Goal: Task Accomplishment & Management: Manage account settings

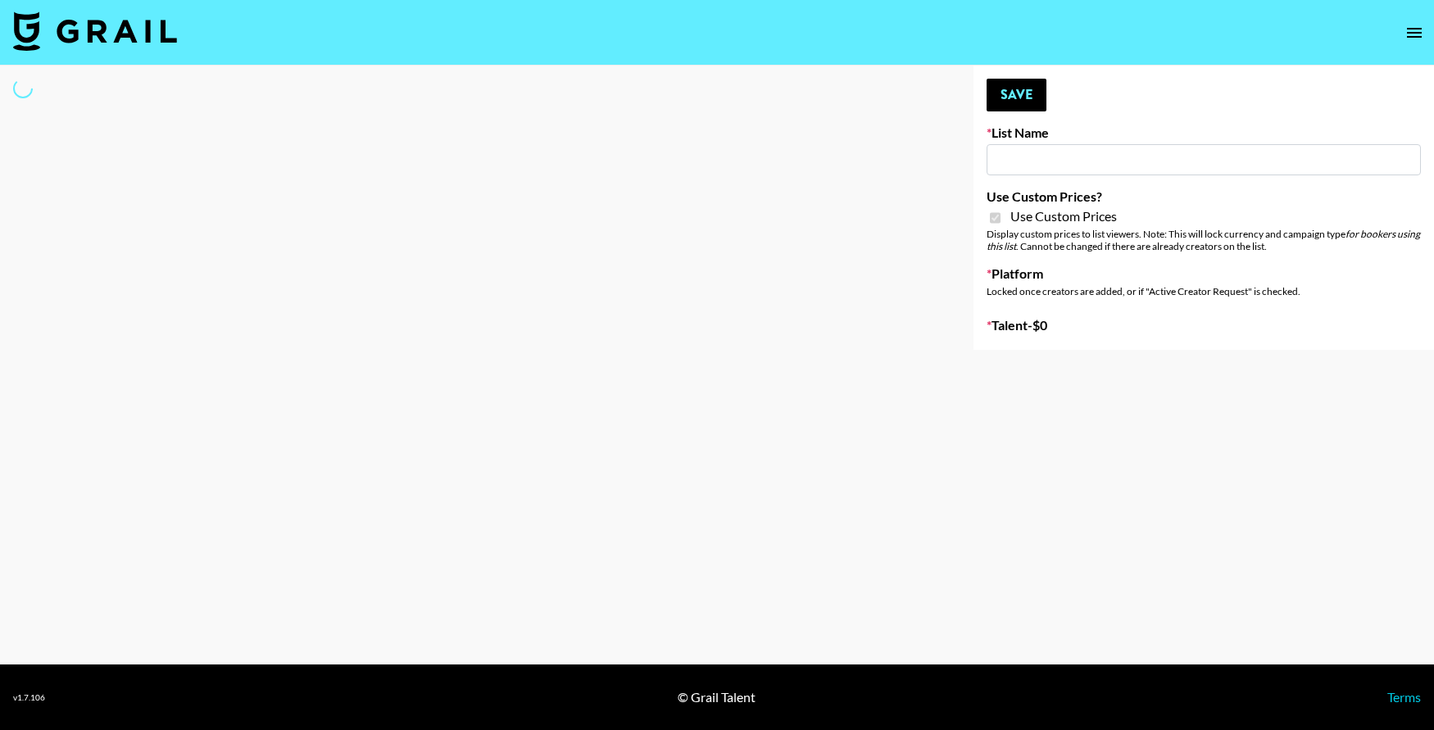
type input "HaruHaru Wonder 15/10"
checkbox input "true"
select select "Brand"
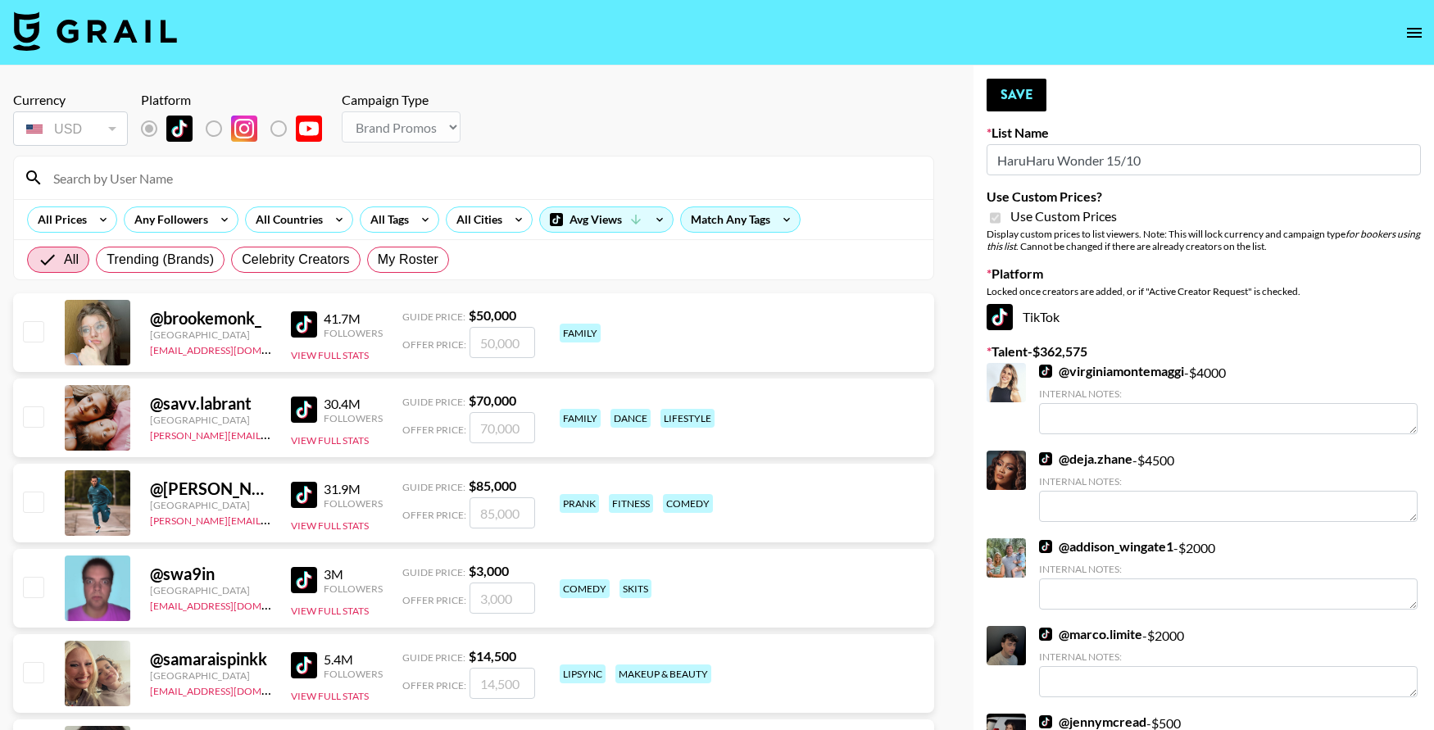
click at [98, 186] on input at bounding box center [483, 178] width 880 height 26
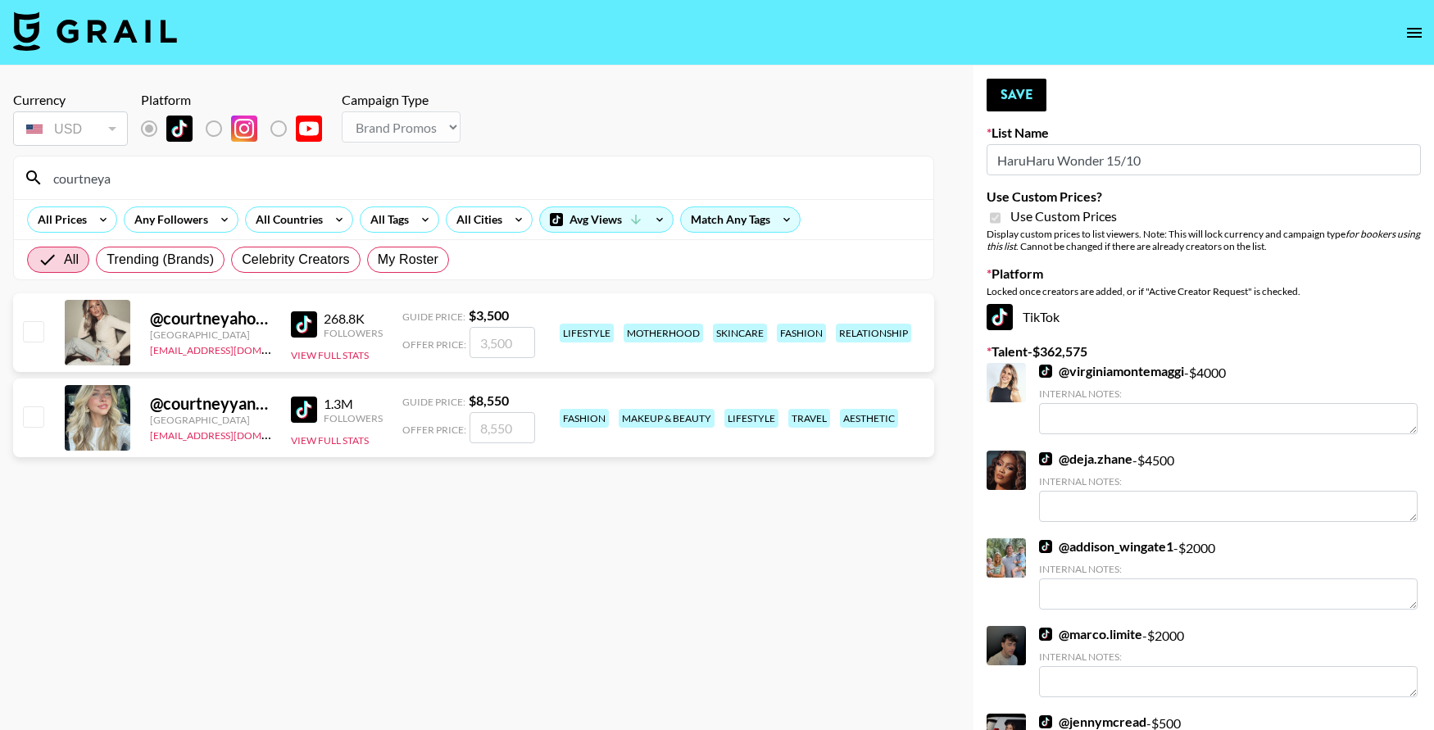
type input "courtneya"
click at [39, 331] on input "checkbox" at bounding box center [33, 331] width 20 height 20
checkbox input "true"
type input "3500"
click at [1024, 93] on button "Save" at bounding box center [1017, 95] width 60 height 33
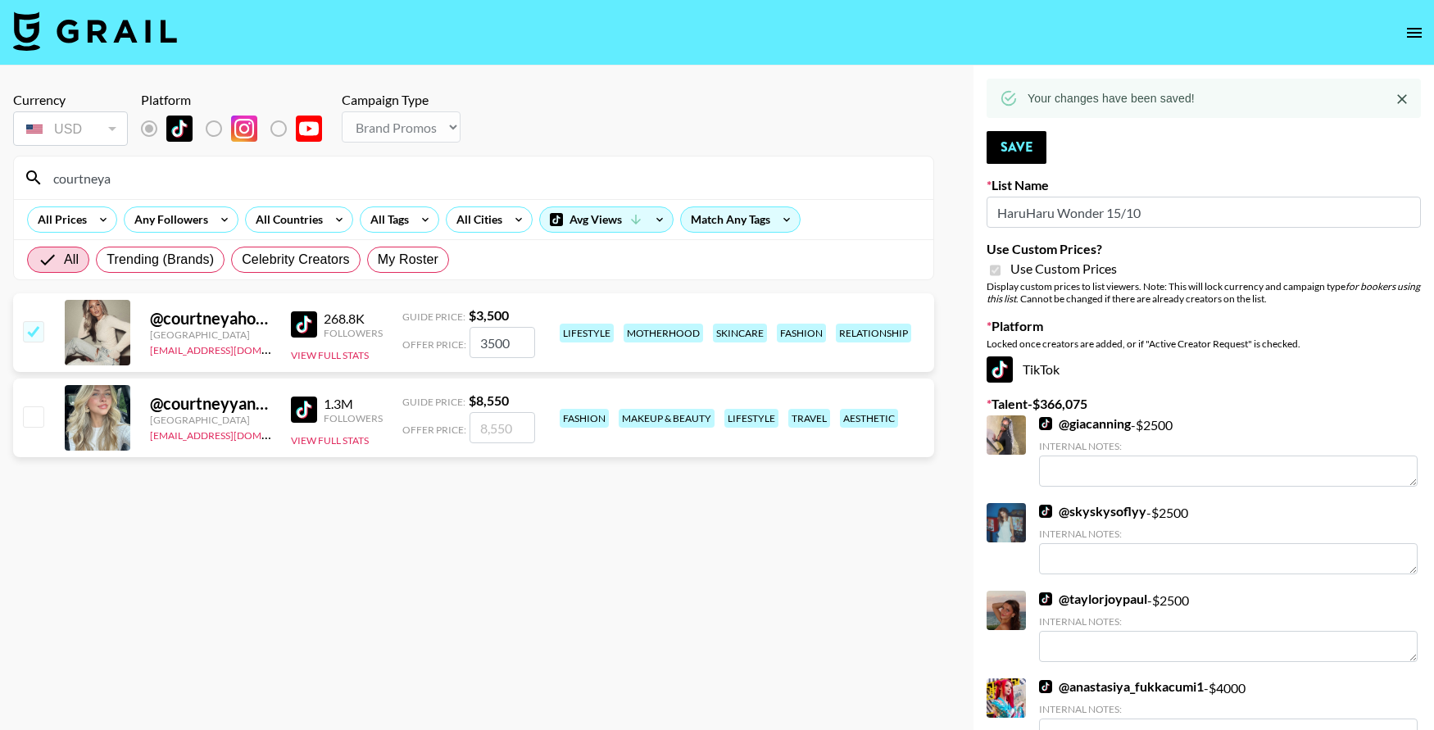
drag, startPoint x: 144, startPoint y: 175, endPoint x: 37, endPoint y: 175, distance: 107.4
click at [37, 175] on div "courtneya" at bounding box center [474, 178] width 920 height 43
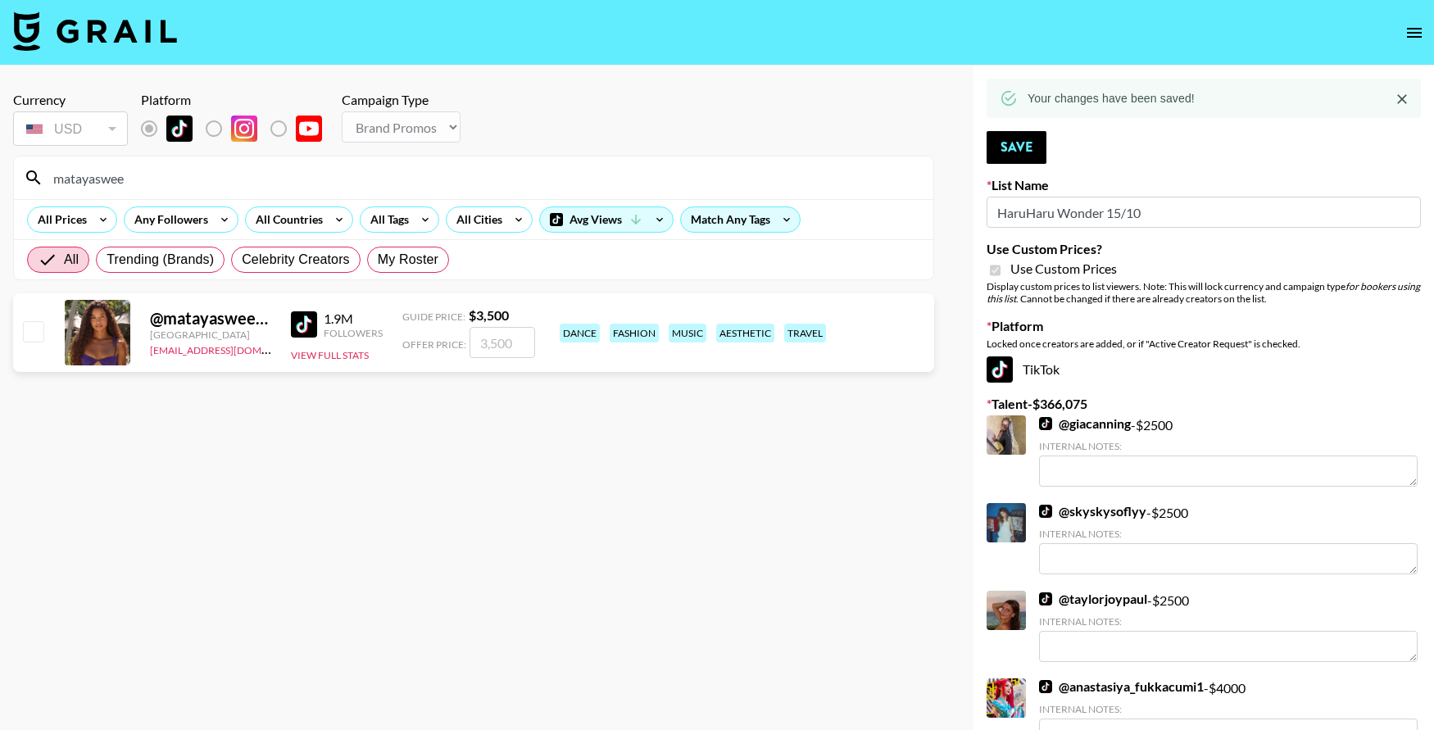
type input "matayaswee"
click at [43, 336] on div at bounding box center [32, 333] width 25 height 28
click at [37, 334] on input "checkbox" at bounding box center [33, 331] width 20 height 20
checkbox input "true"
type input "3500"
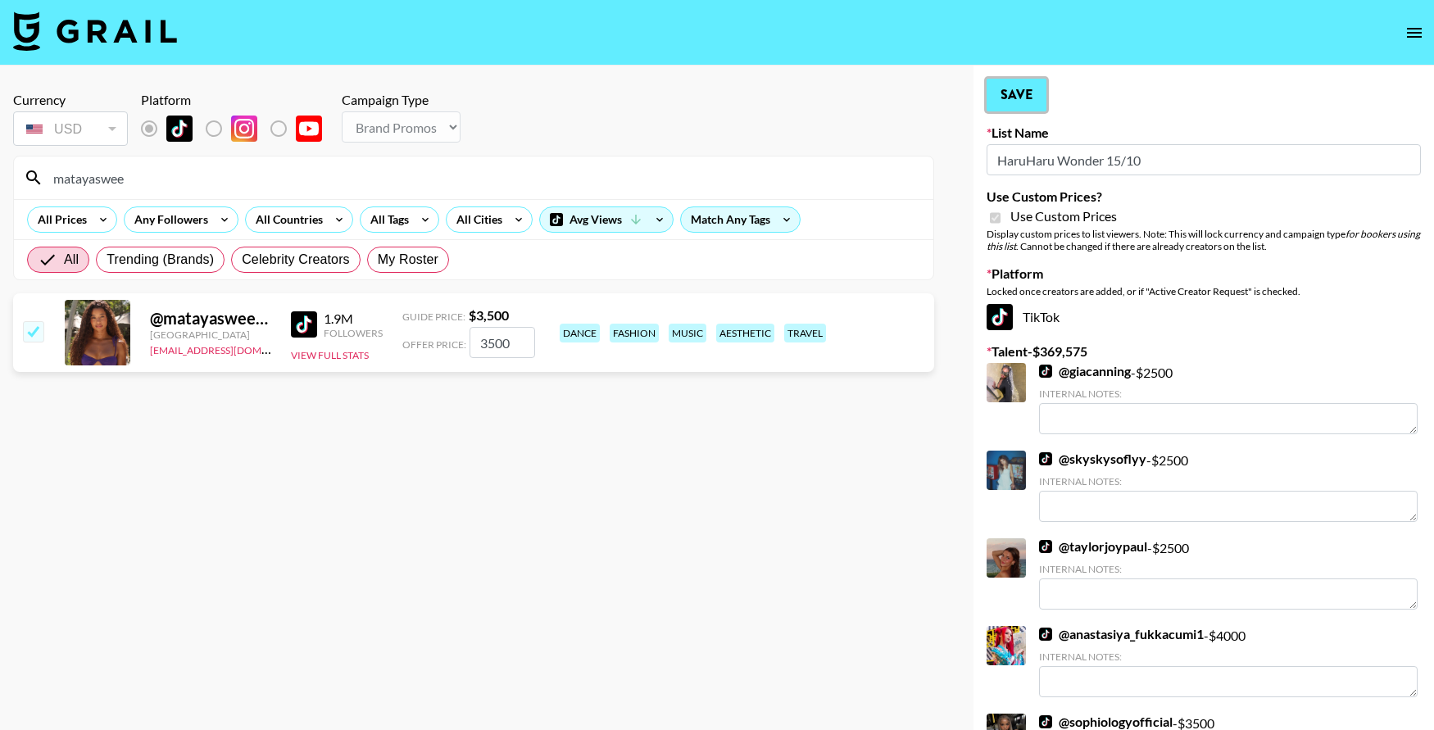
click at [1022, 106] on button "Save" at bounding box center [1017, 95] width 60 height 33
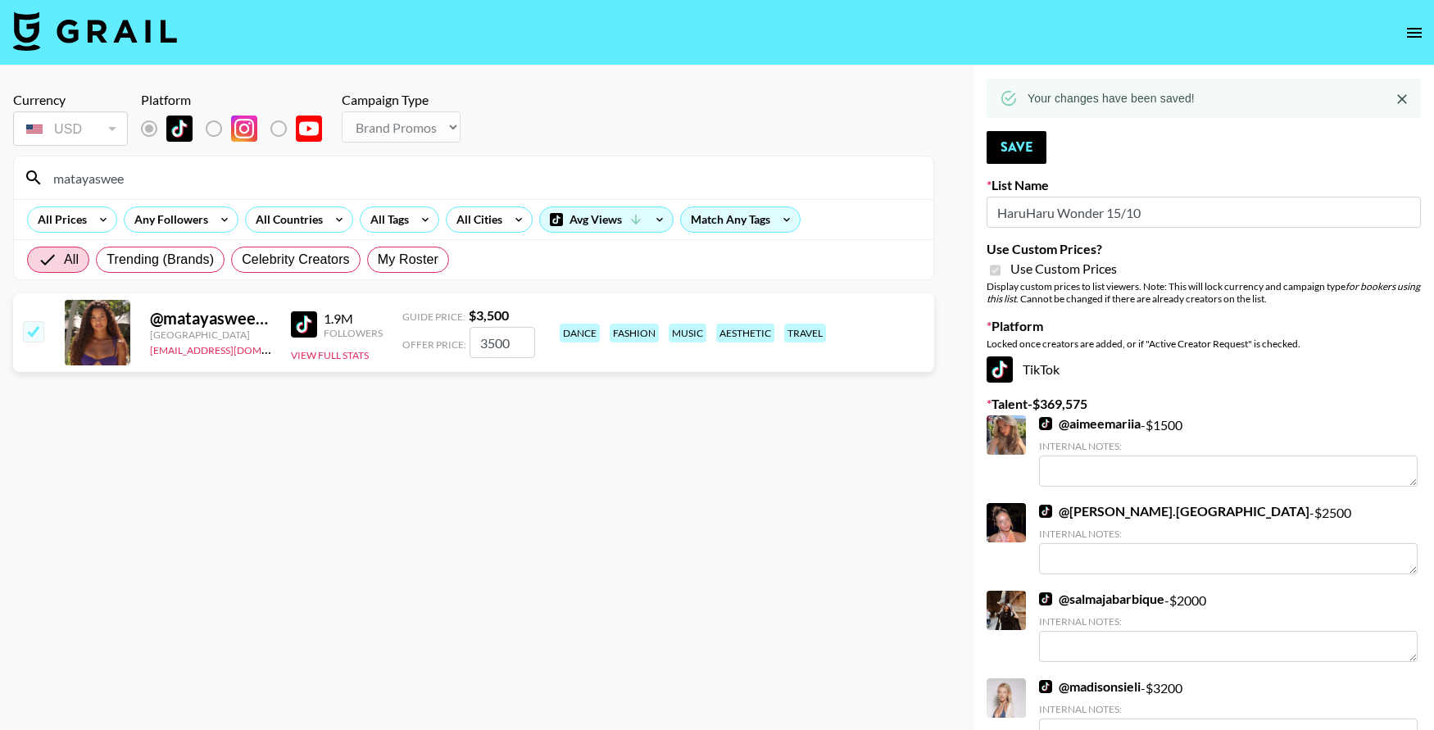
drag, startPoint x: 207, startPoint y: 175, endPoint x: 7, endPoint y: 223, distance: 206.4
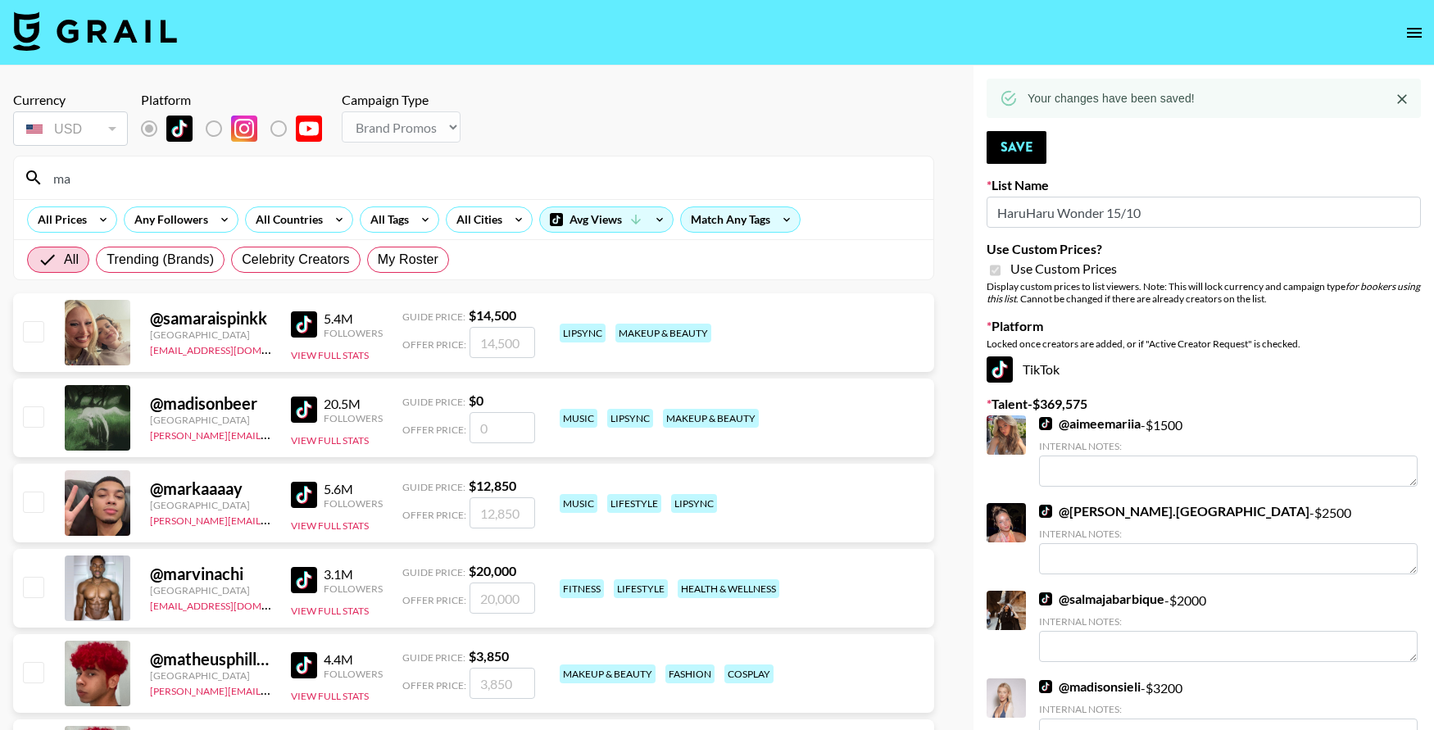
type input "m"
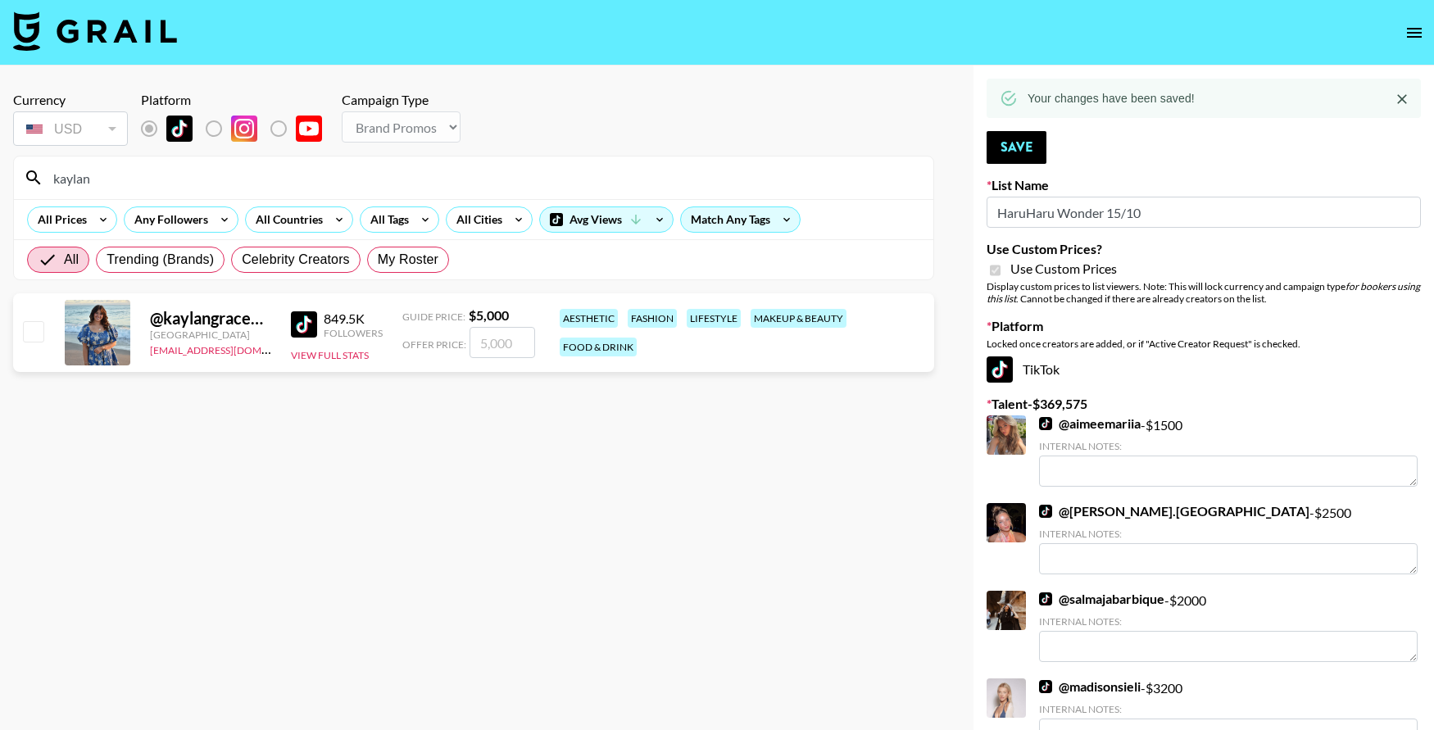
type input "kaylan"
click at [39, 338] on input "checkbox" at bounding box center [33, 331] width 20 height 20
checkbox input "true"
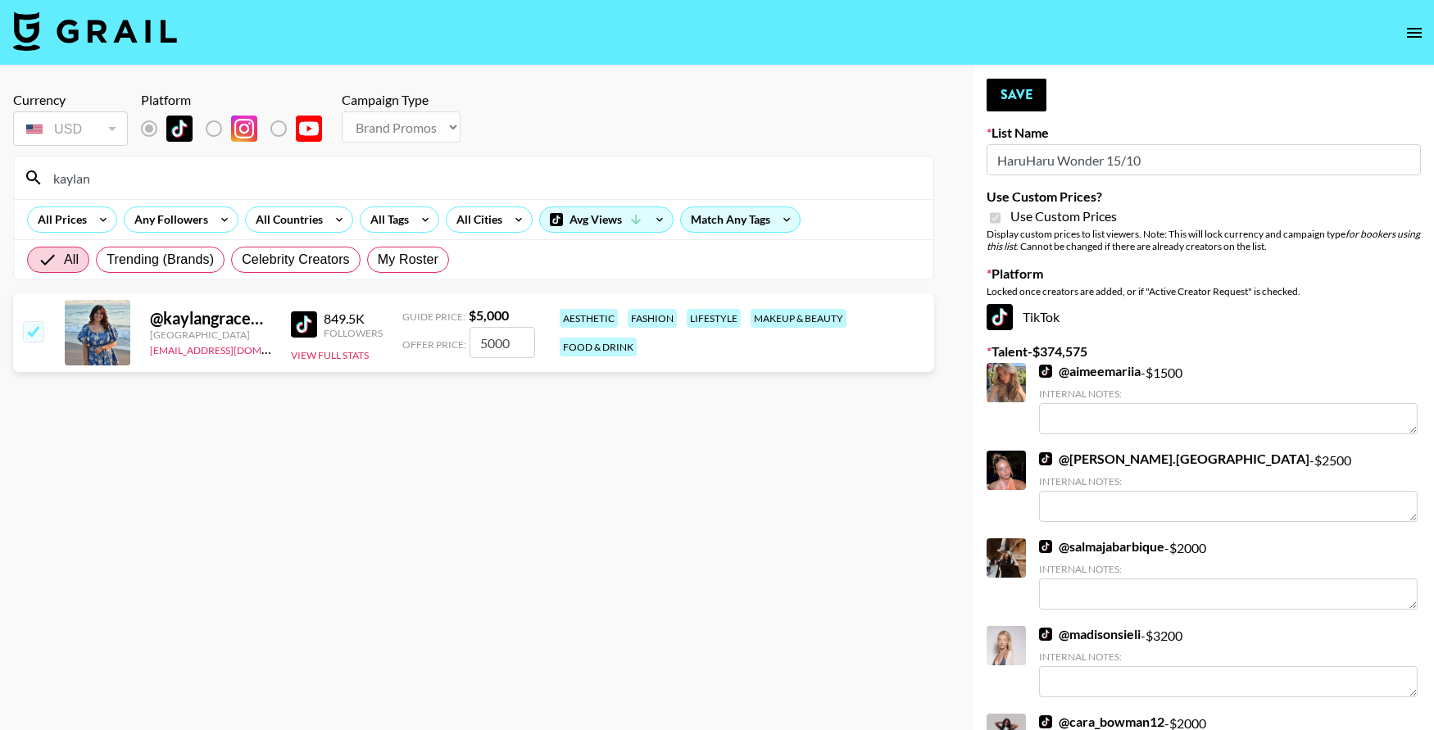
drag, startPoint x: 516, startPoint y: 344, endPoint x: 461, endPoint y: 343, distance: 54.9
click at [462, 343] on div "Offer Price: 5000" at bounding box center [468, 342] width 133 height 31
type input "3500"
click at [1013, 85] on button "Save" at bounding box center [1017, 95] width 60 height 33
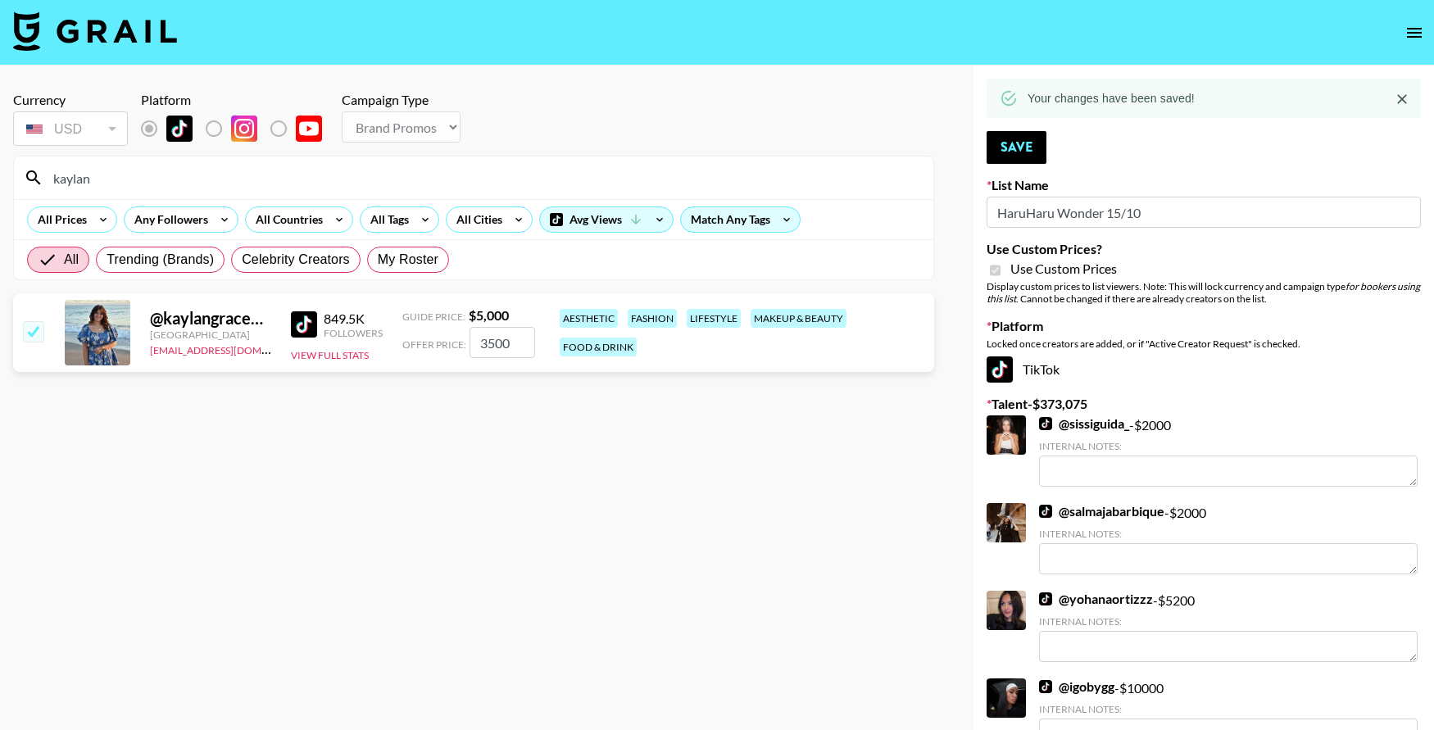
drag, startPoint x: 134, startPoint y: 180, endPoint x: 60, endPoint y: 172, distance: 74.2
click at [61, 174] on input "kaylan" at bounding box center [483, 178] width 880 height 26
type input "k"
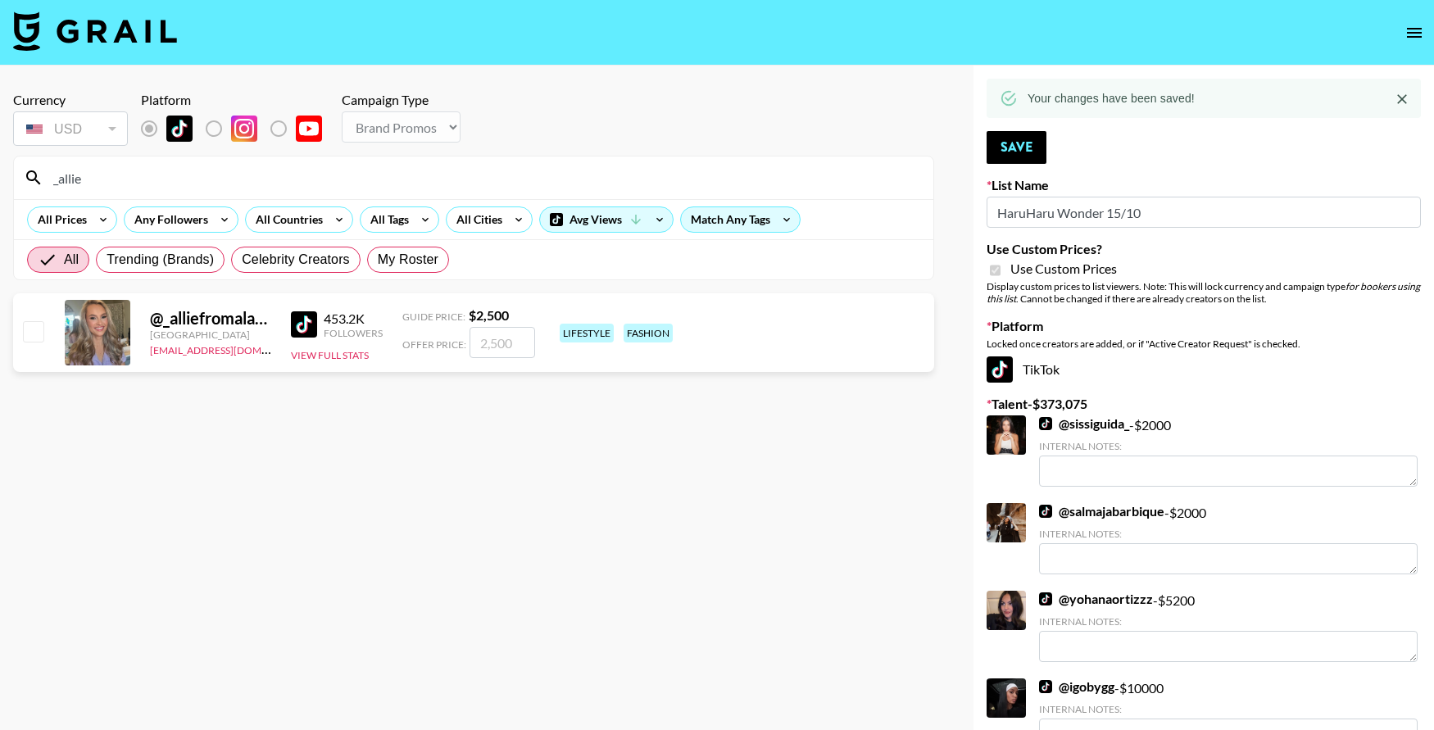
type input "_allie"
click at [41, 329] on input "checkbox" at bounding box center [33, 331] width 20 height 20
checkbox input "true"
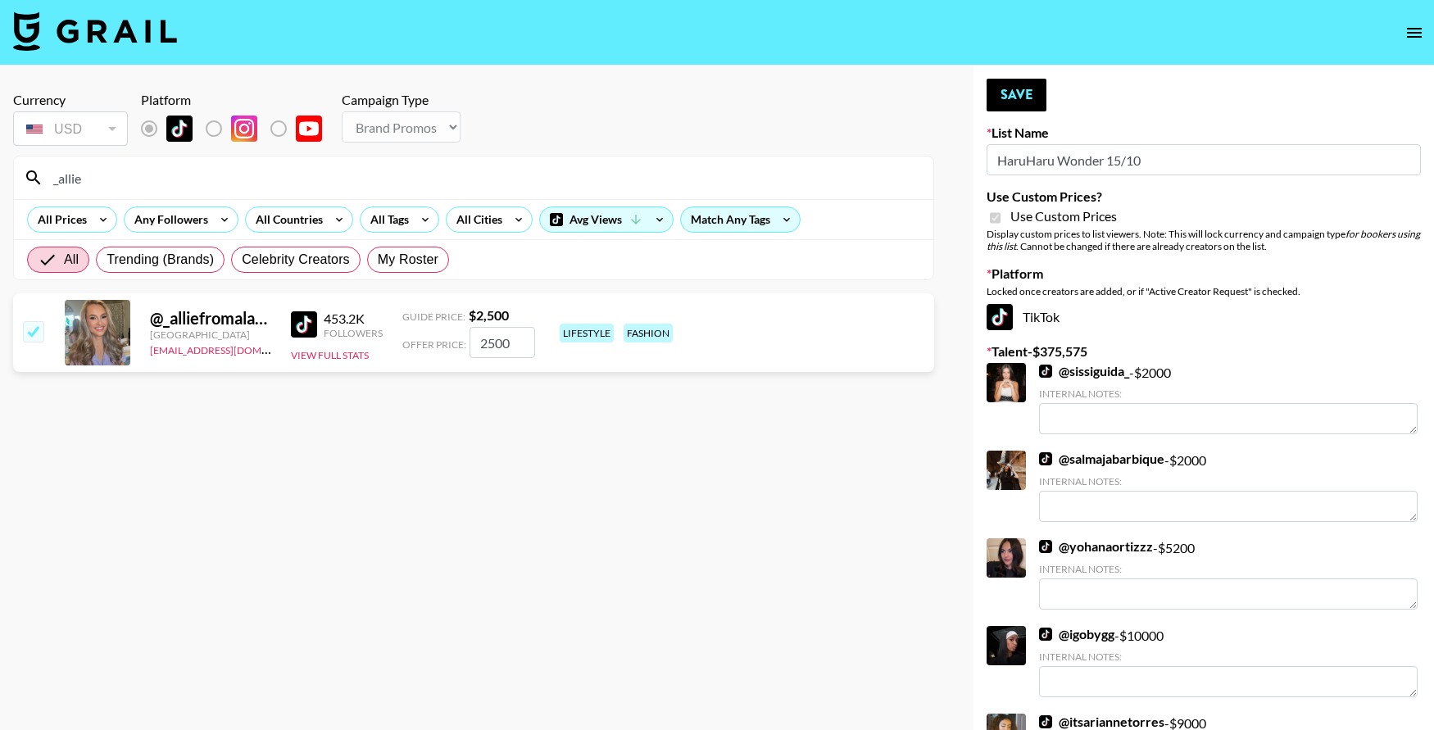
click at [508, 351] on input "2500" at bounding box center [503, 342] width 66 height 31
type input "2000"
click at [1008, 105] on button "Save" at bounding box center [1017, 95] width 60 height 33
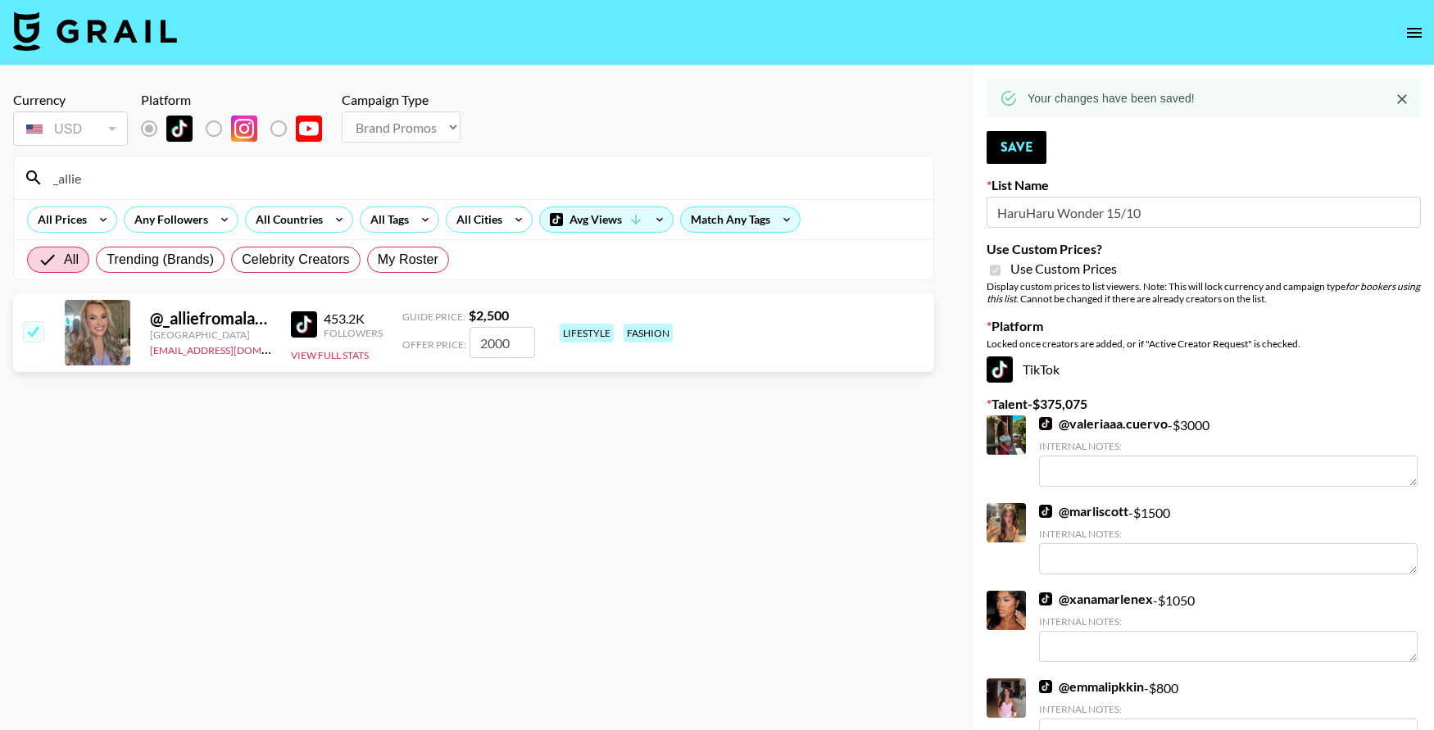
drag, startPoint x: 122, startPoint y: 179, endPoint x: 23, endPoint y: 176, distance: 99.2
click at [23, 176] on div "_allie" at bounding box center [474, 178] width 920 height 43
type input "yo_its"
click at [32, 333] on input "checkbox" at bounding box center [33, 331] width 20 height 20
checkbox input "true"
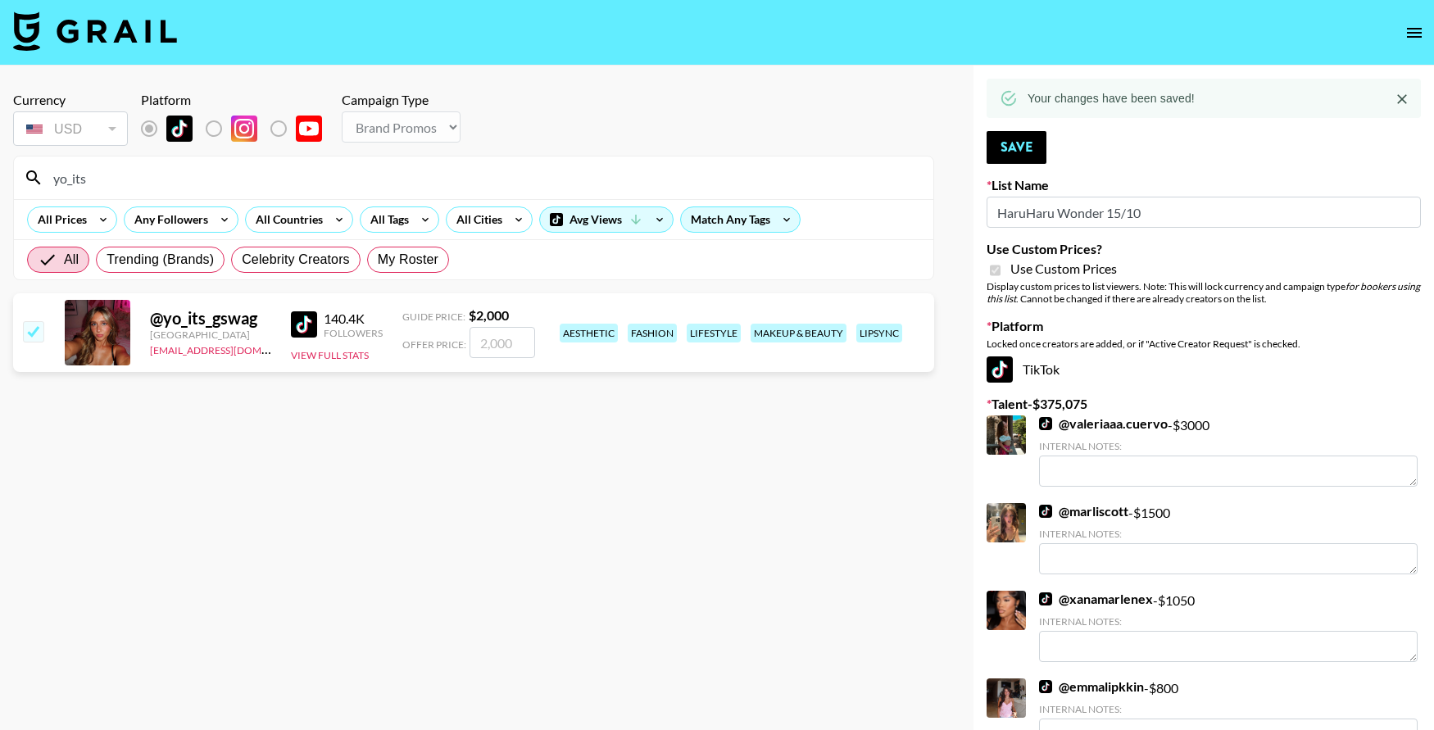
type input "2000"
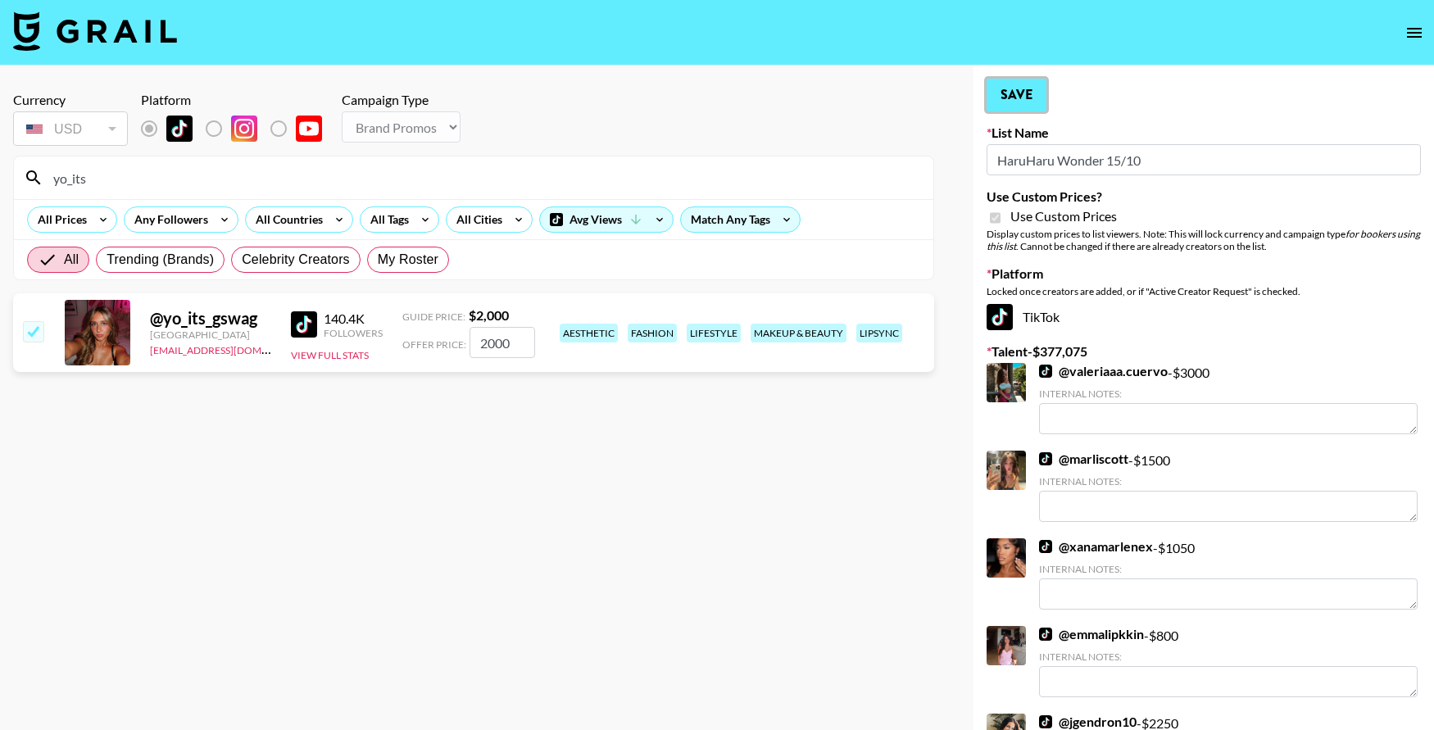
click at [1019, 84] on button "Save" at bounding box center [1017, 95] width 60 height 33
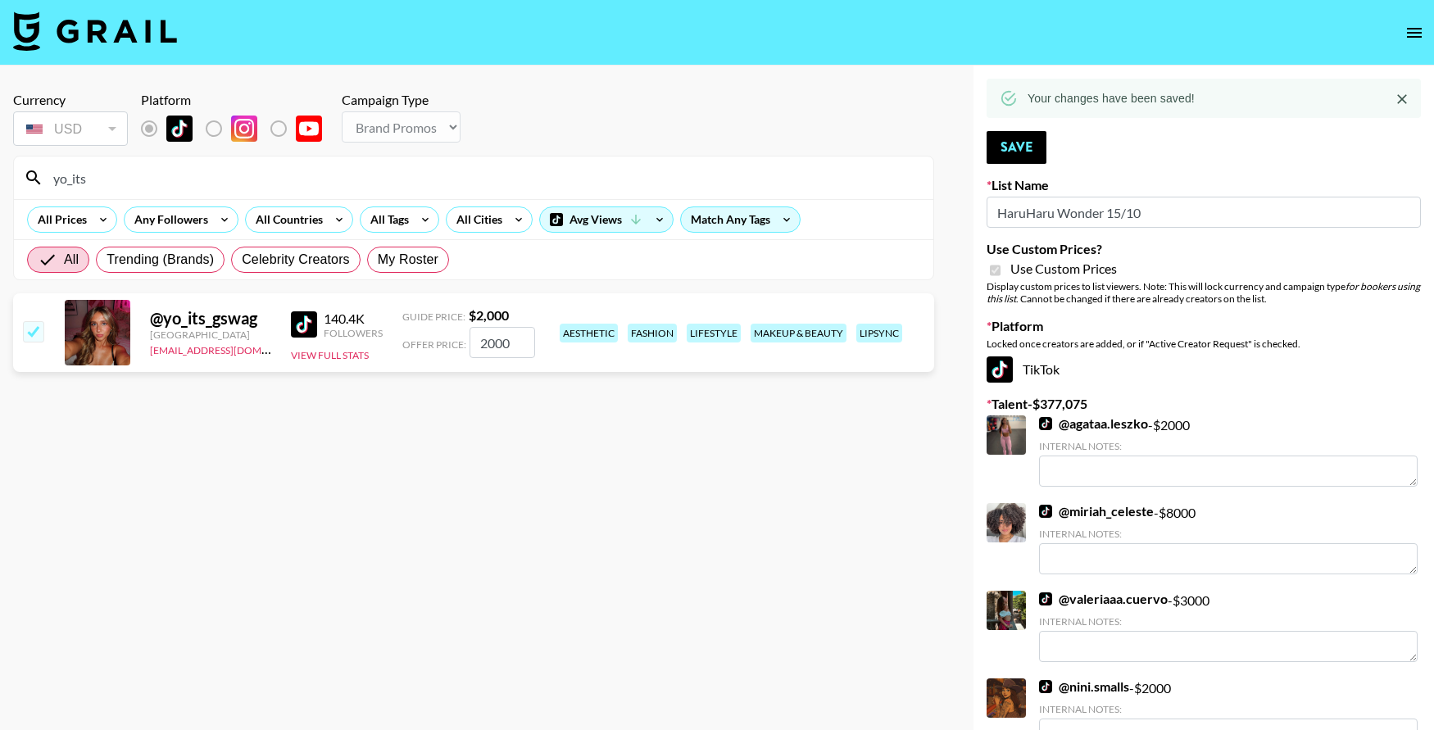
drag, startPoint x: 198, startPoint y: 183, endPoint x: 20, endPoint y: 161, distance: 179.2
click at [20, 161] on div "yo_its" at bounding box center [474, 178] width 920 height 43
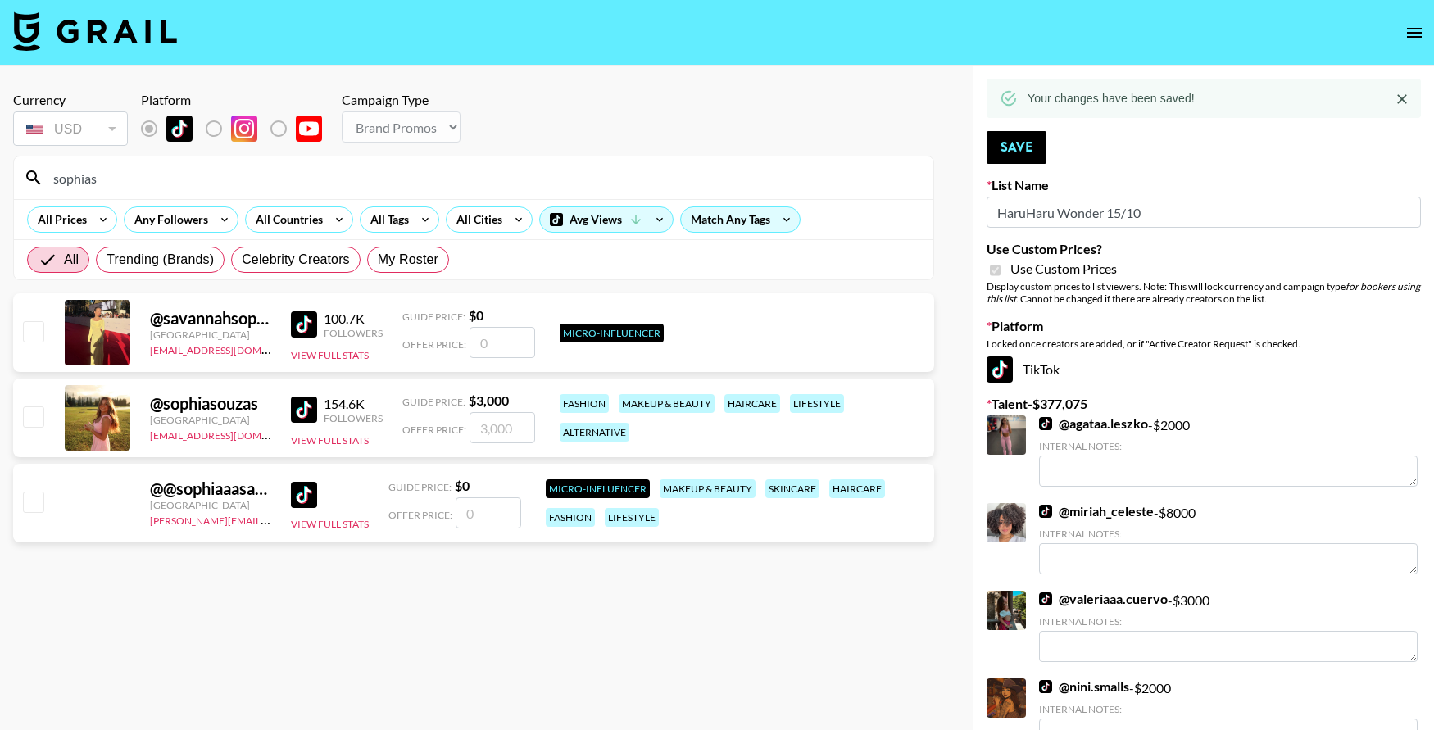
type input "sophias"
click at [31, 412] on input "checkbox" at bounding box center [33, 417] width 20 height 20
checkbox input "true"
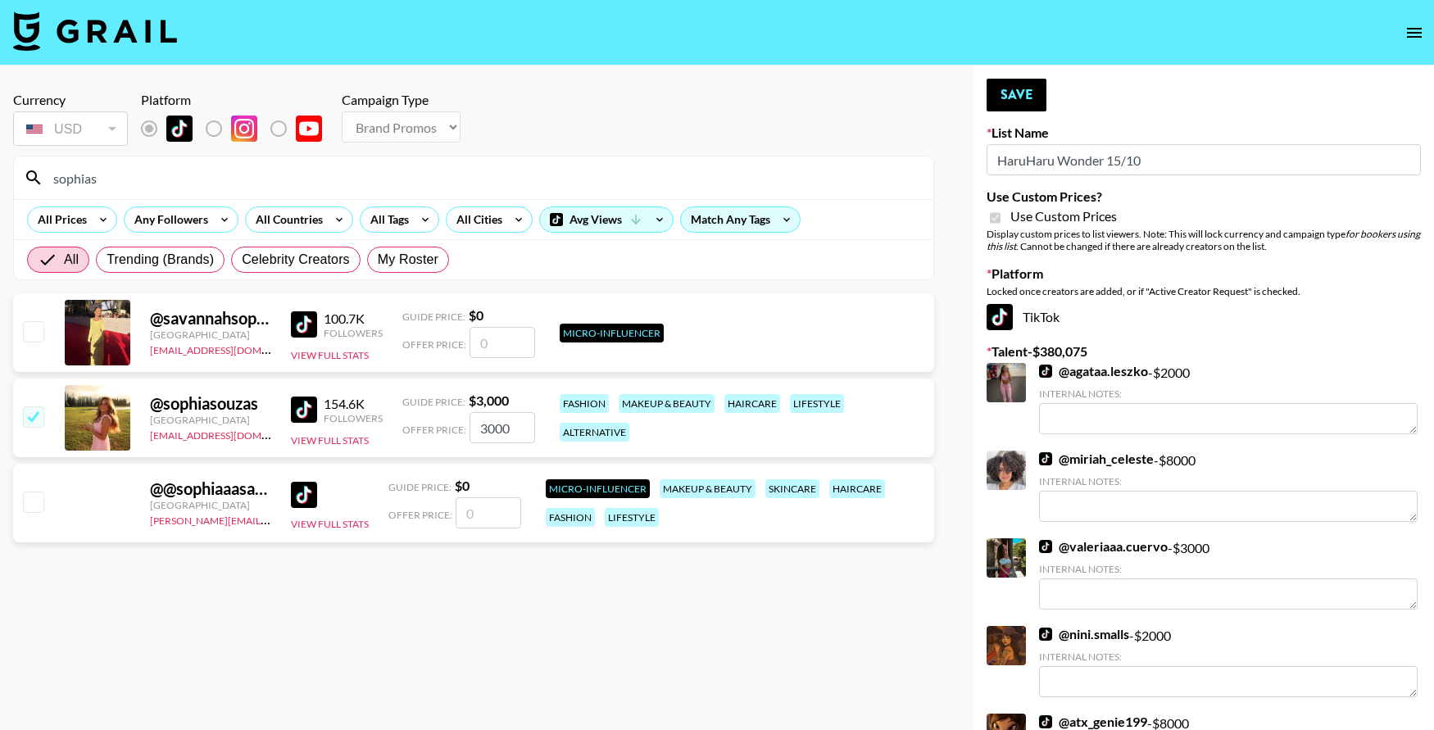
click at [512, 423] on input "3000" at bounding box center [503, 427] width 66 height 31
type input "3"
checkbox input "false"
checkbox input "true"
type input "2500"
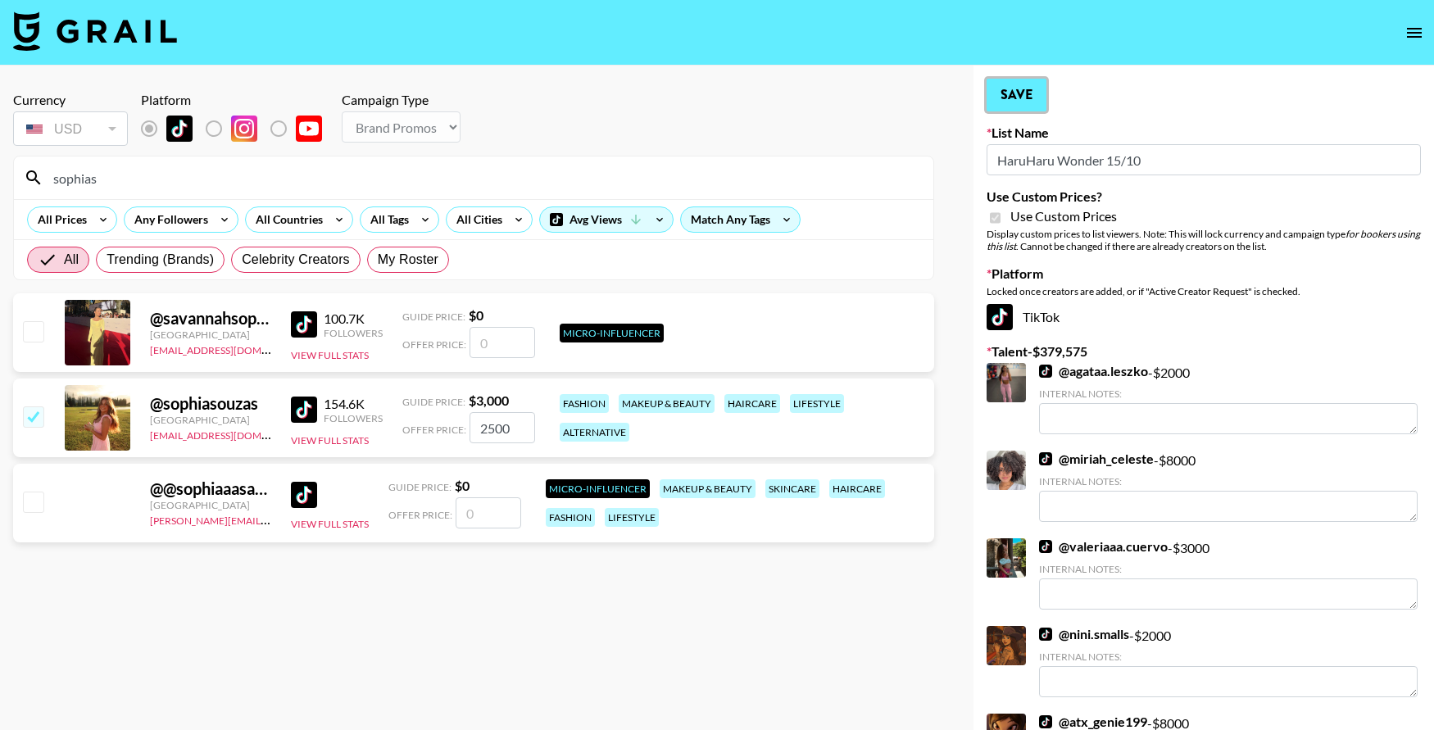
click at [1017, 85] on button "Save" at bounding box center [1017, 95] width 60 height 33
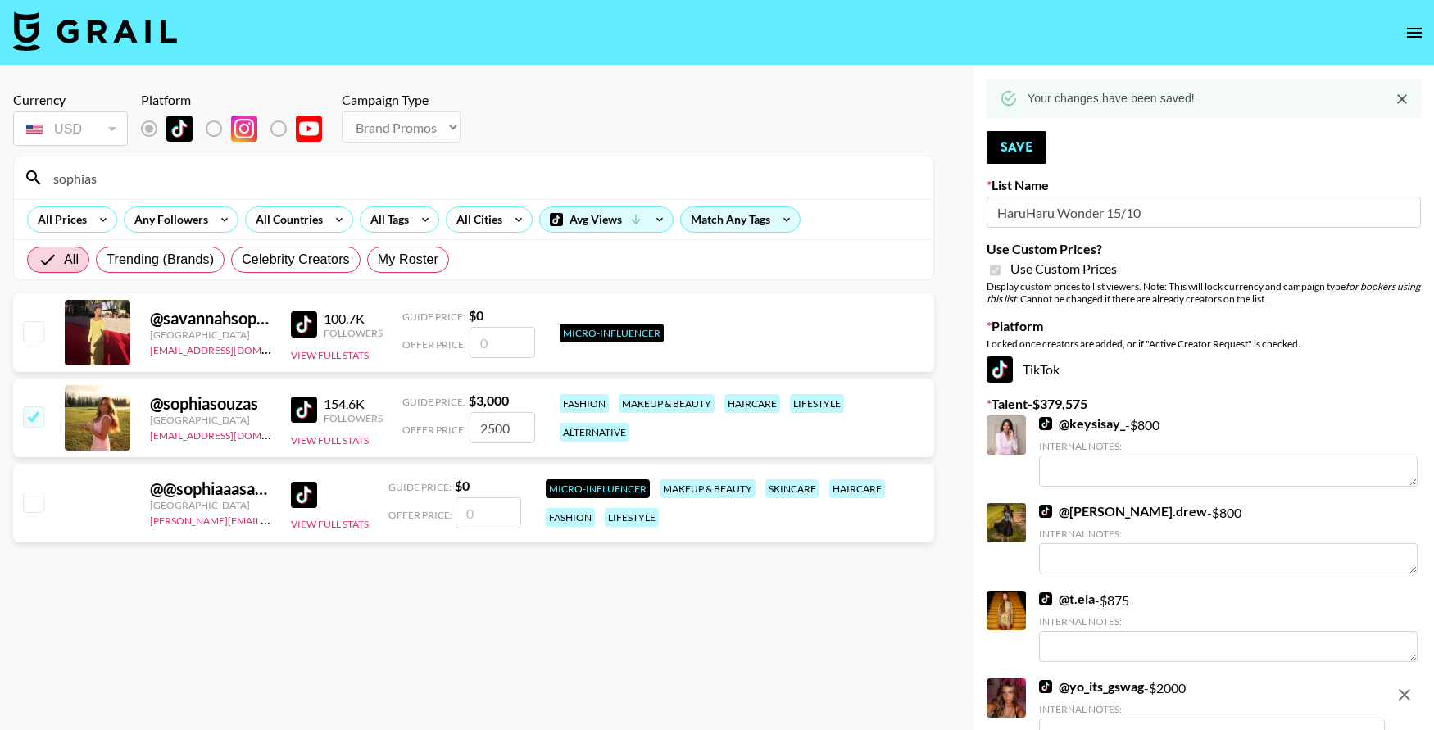
drag, startPoint x: 98, startPoint y: 178, endPoint x: -26, endPoint y: 192, distance: 124.5
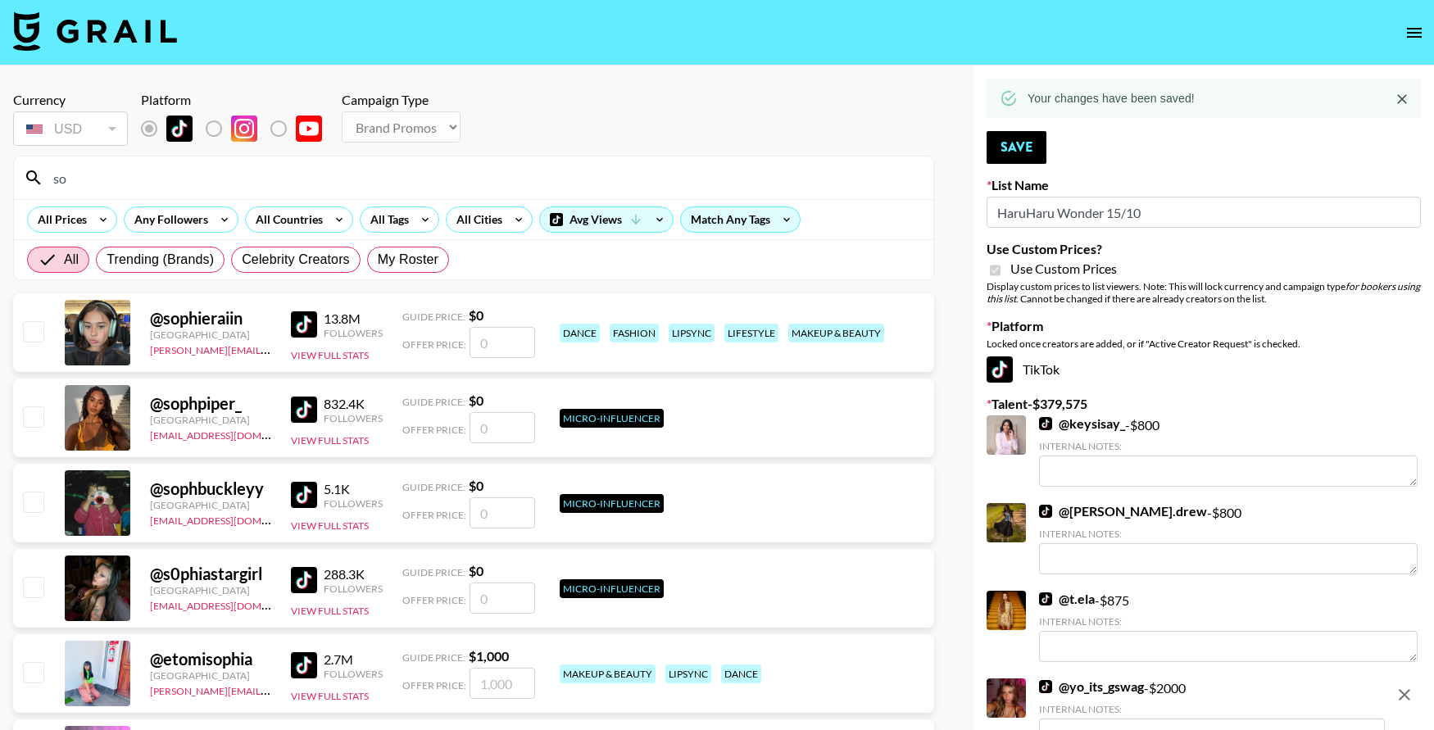
type input "s"
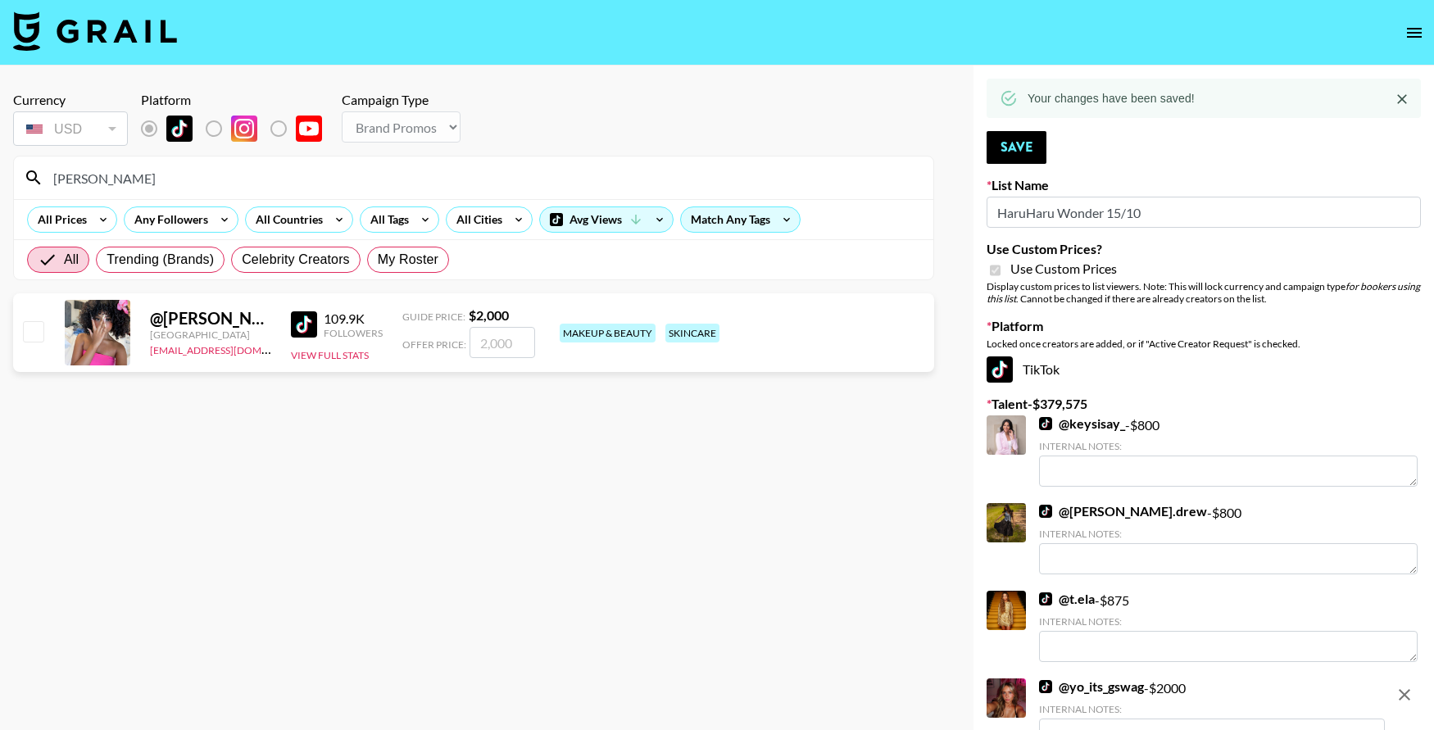
type input "[PERSON_NAME]"
click at [32, 341] on input "checkbox" at bounding box center [33, 331] width 20 height 20
checkbox input "true"
type input "2000"
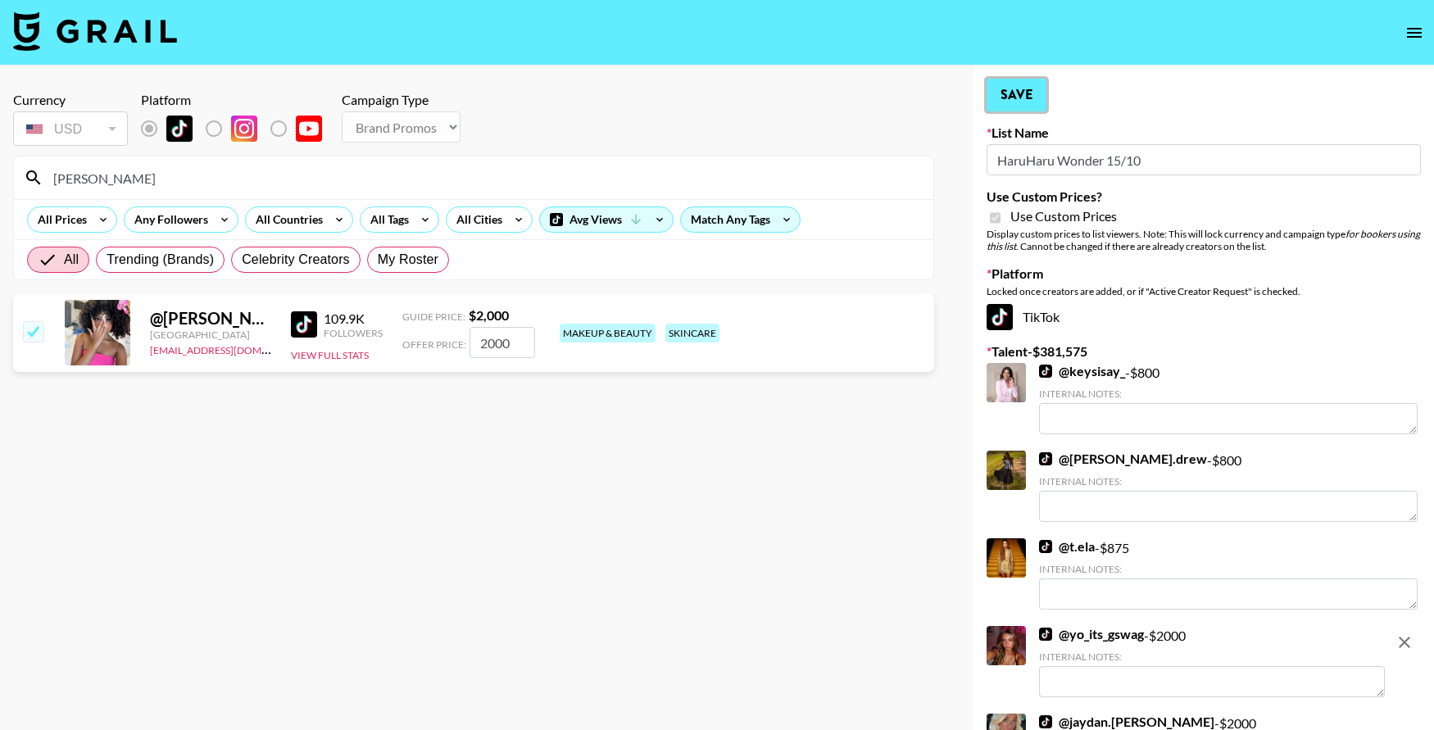
click at [1016, 90] on button "Save" at bounding box center [1017, 95] width 60 height 33
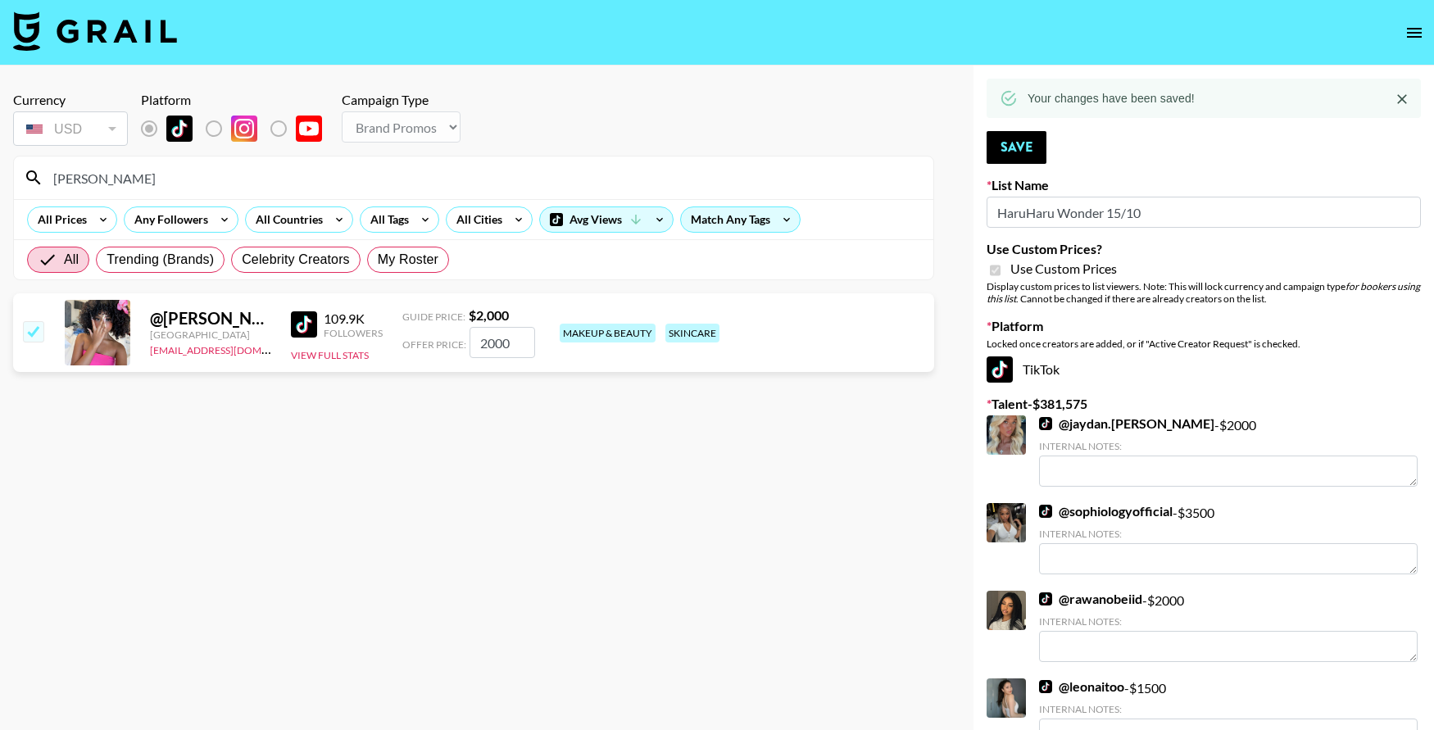
drag, startPoint x: 130, startPoint y: 189, endPoint x: 39, endPoint y: 169, distance: 94.1
click at [39, 169] on div "[PERSON_NAME]" at bounding box center [474, 178] width 920 height 43
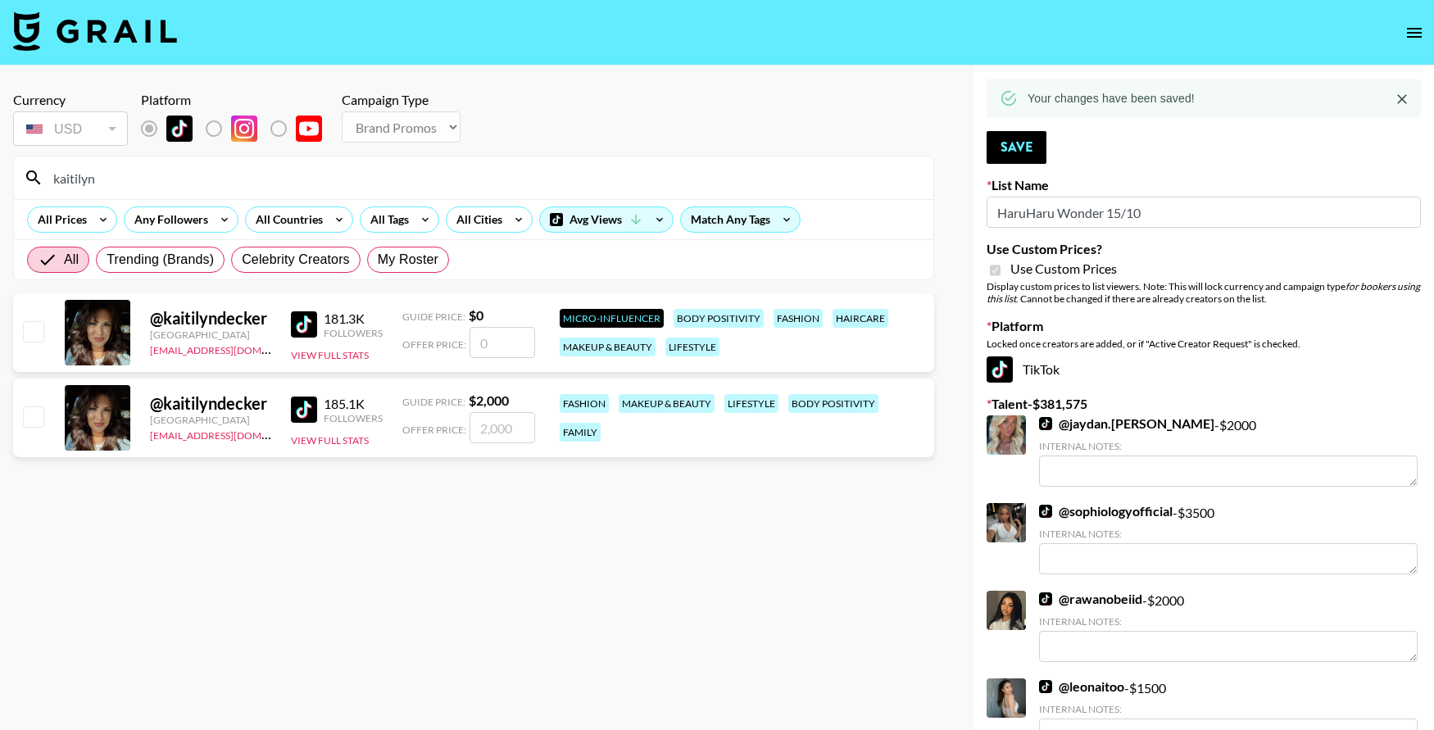
type input "kaitilyn"
click at [41, 413] on input "checkbox" at bounding box center [33, 417] width 20 height 20
checkbox input "true"
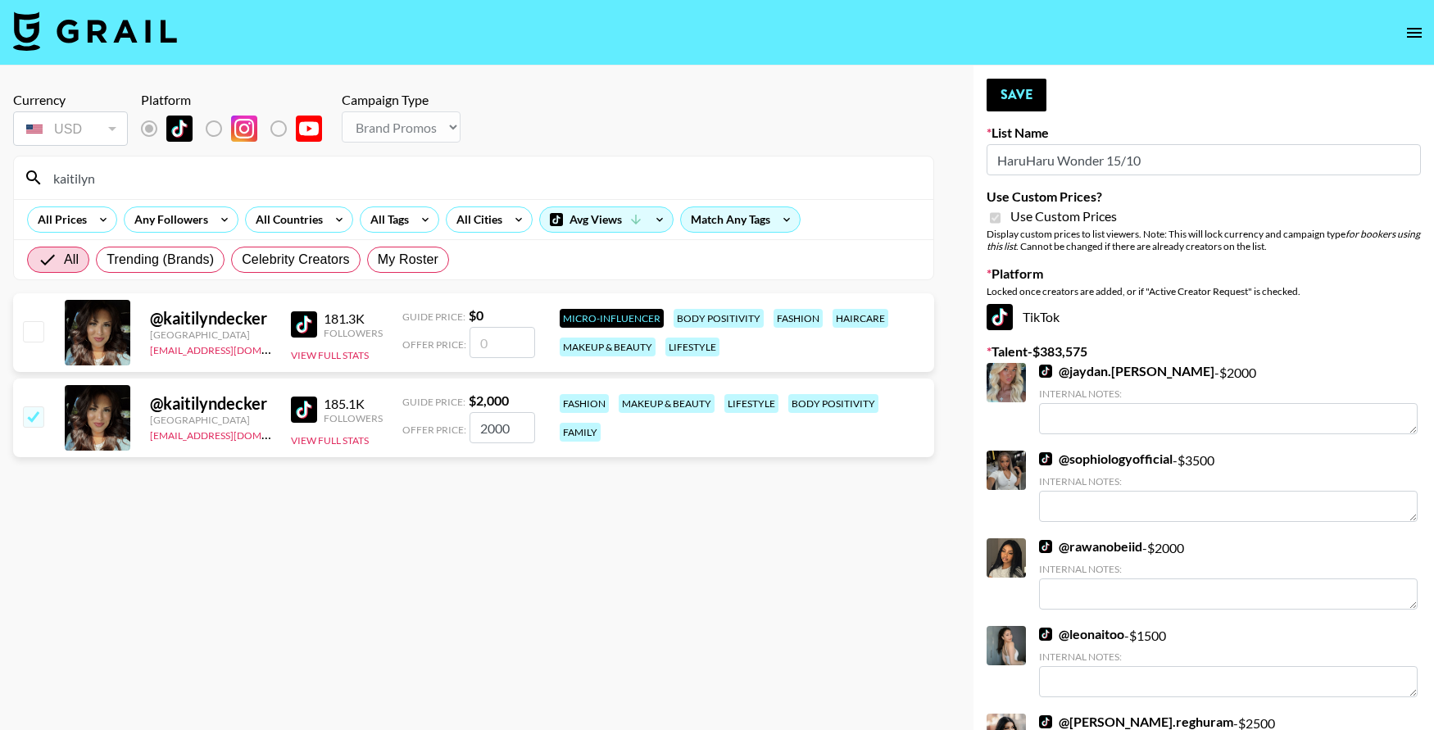
click at [515, 425] on input "2000" at bounding box center [503, 427] width 66 height 31
type input "2"
checkbox input "true"
type input "1500"
click at [1029, 102] on button "Save" at bounding box center [1017, 95] width 60 height 33
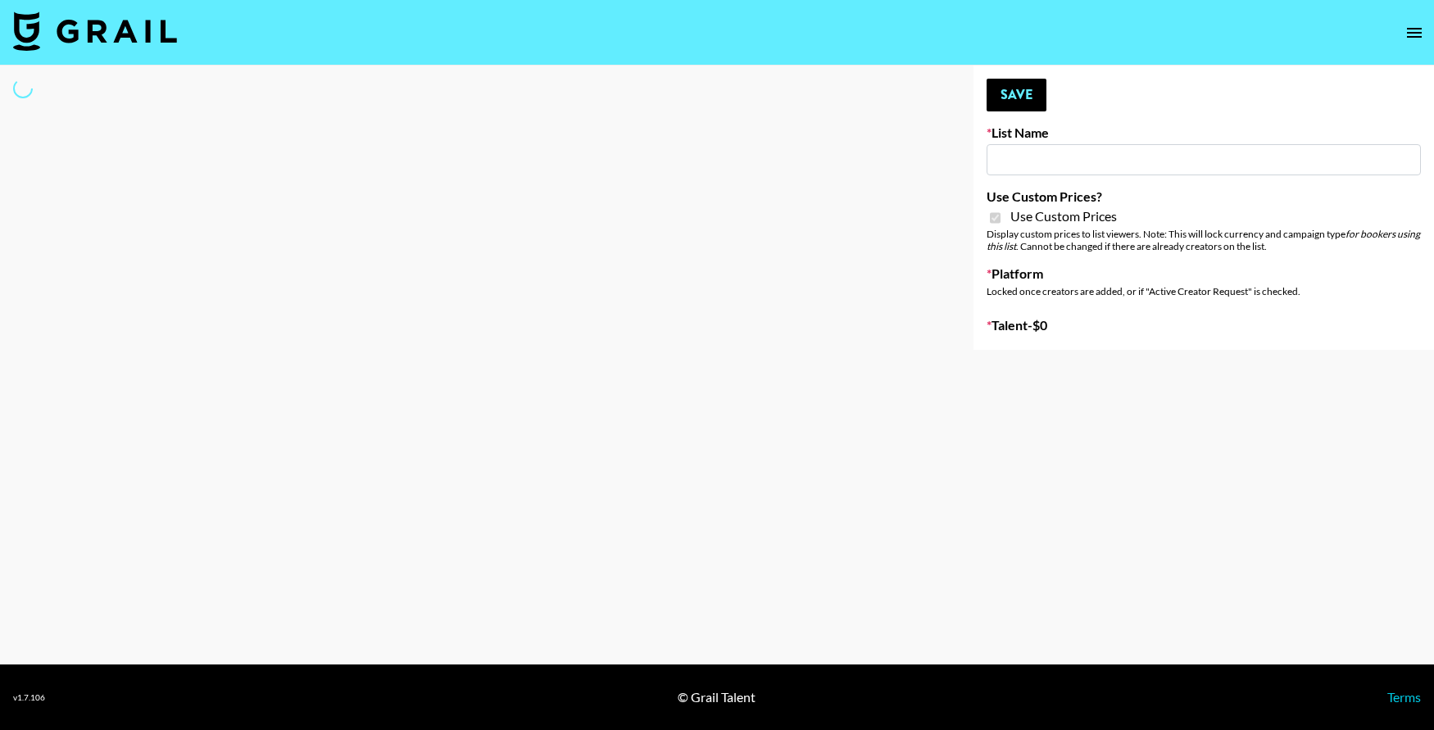
type input "Walmart Fashion"
checkbox input "true"
select select "Brand"
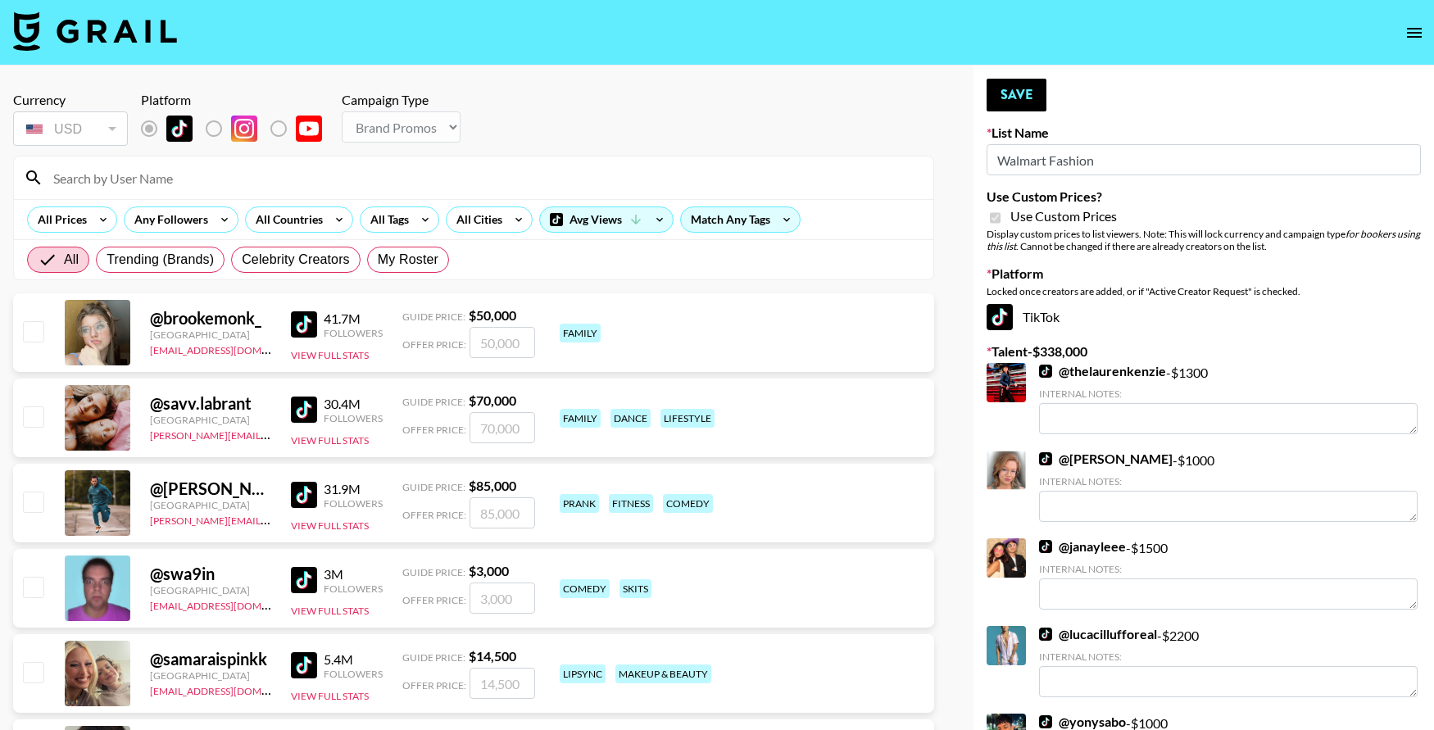
click at [268, 178] on input at bounding box center [483, 178] width 880 height 26
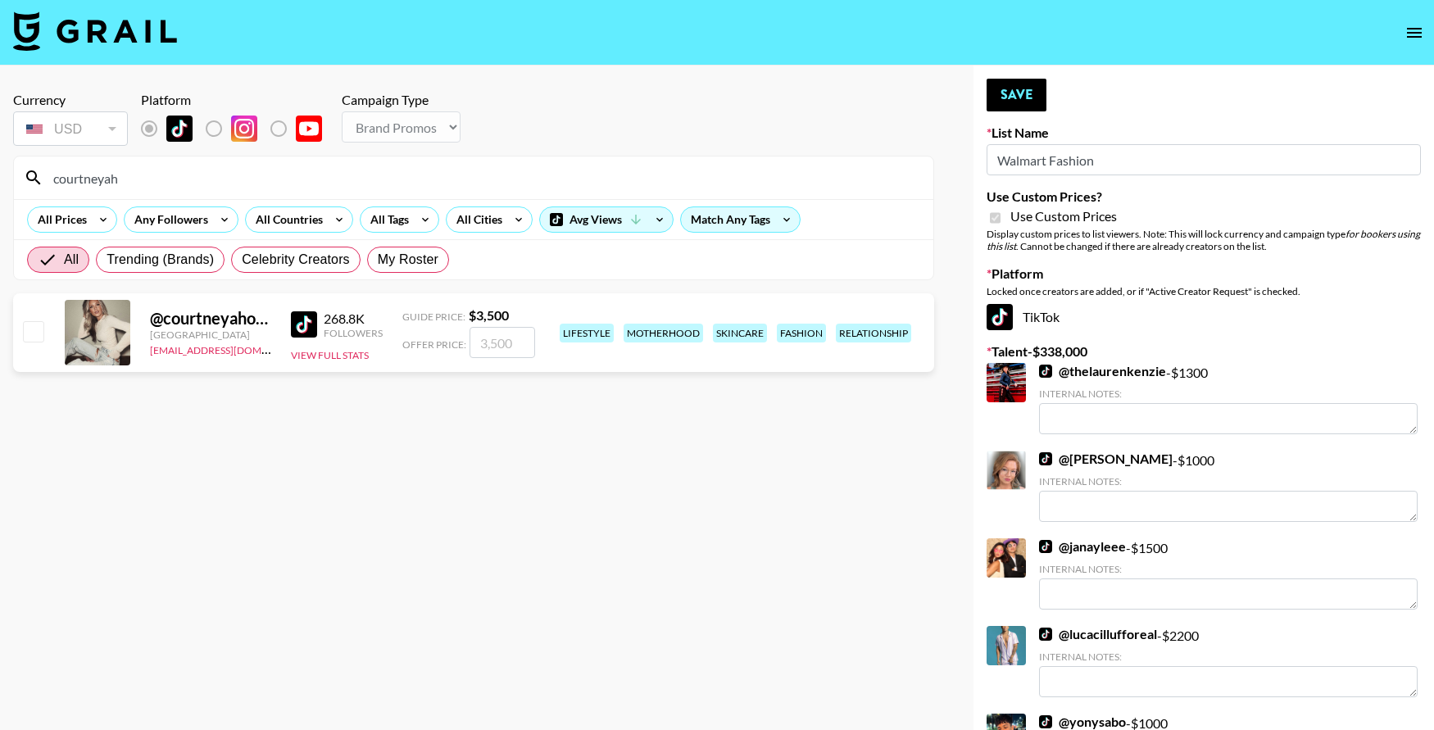
type input "courtneyah"
click at [34, 331] on input "checkbox" at bounding box center [33, 331] width 20 height 20
checkbox input "true"
type input "3500"
click at [1007, 99] on button "Save" at bounding box center [1017, 95] width 60 height 33
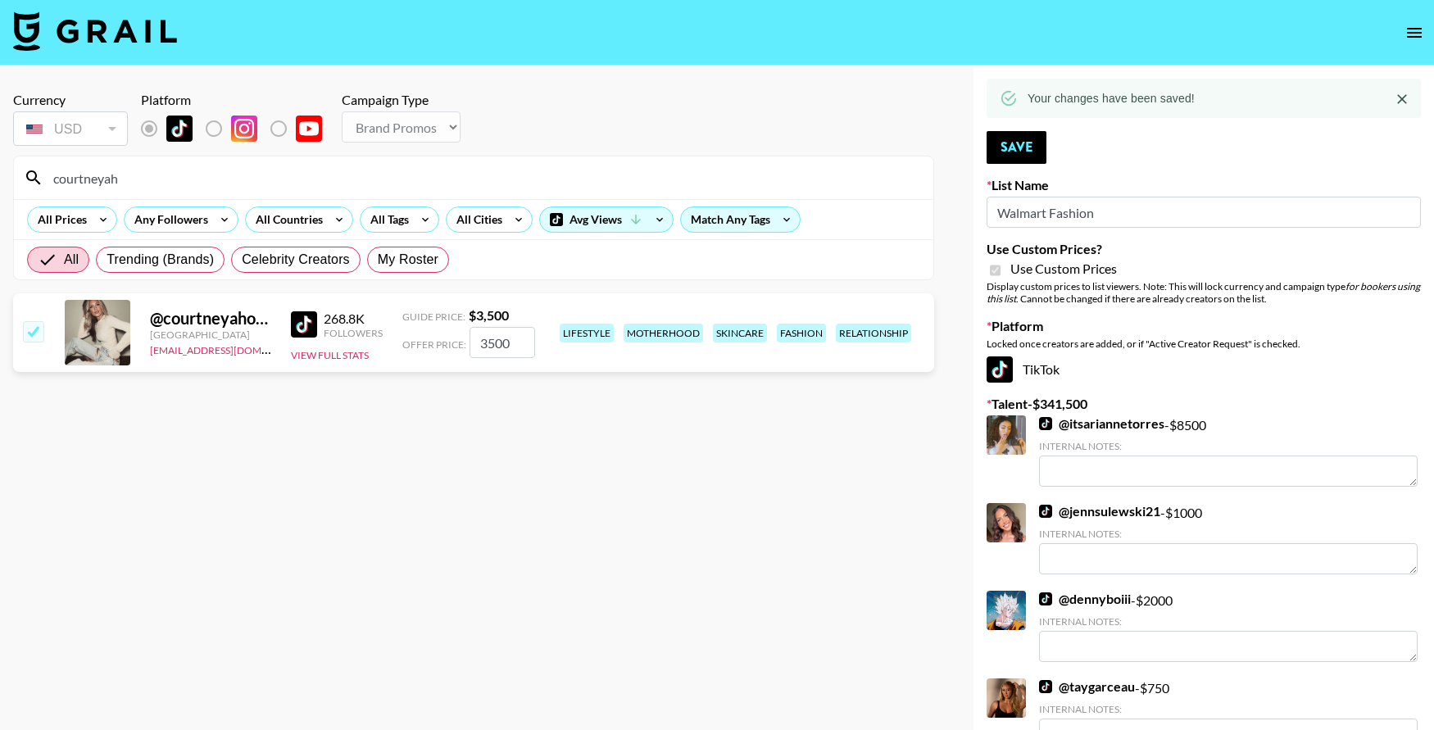
click at [304, 184] on input "courtneyah" at bounding box center [483, 178] width 880 height 26
drag, startPoint x: 136, startPoint y: 177, endPoint x: 20, endPoint y: 175, distance: 115.6
click at [20, 175] on div "courtneyah" at bounding box center [474, 178] width 920 height 43
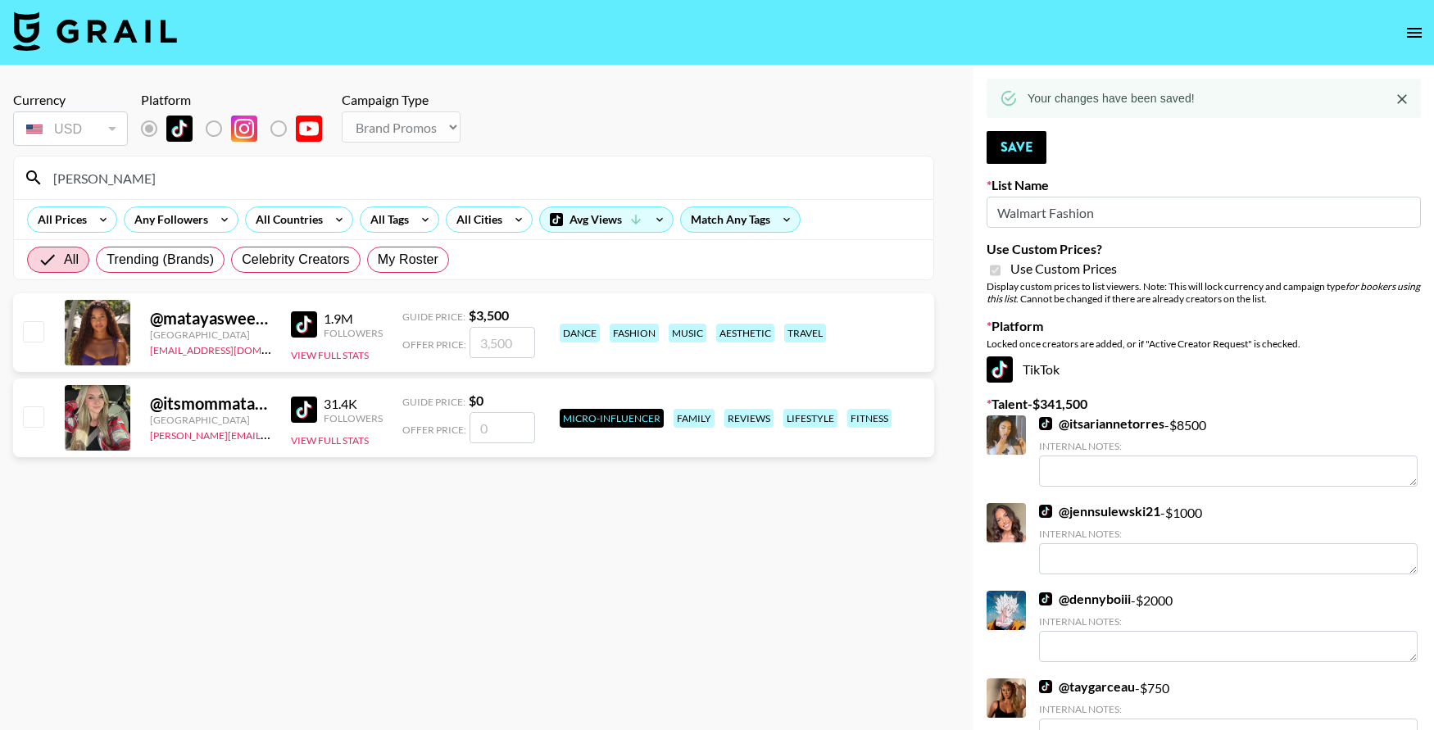
type input "[PERSON_NAME]"
click at [24, 334] on input "checkbox" at bounding box center [33, 331] width 20 height 20
checkbox input "true"
type input "3500"
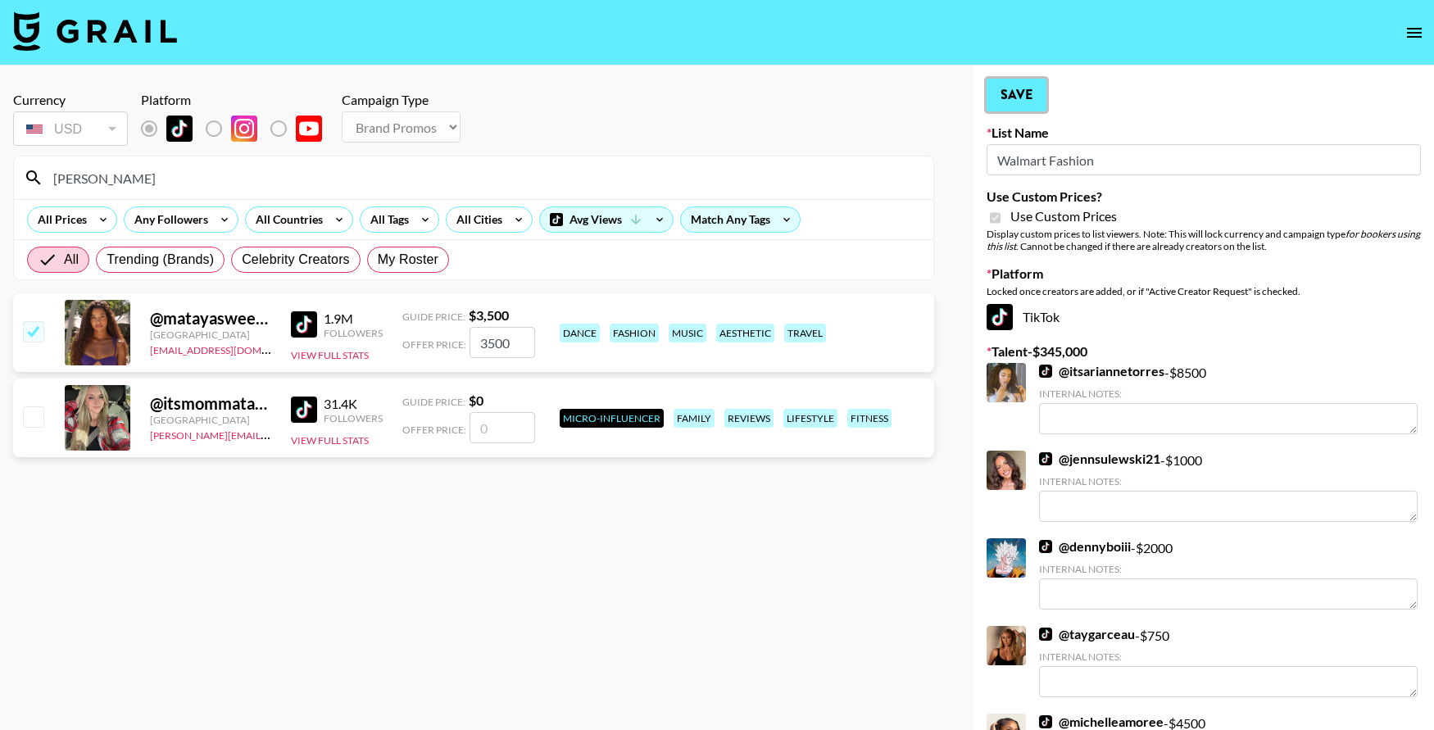
click at [1016, 100] on button "Save" at bounding box center [1017, 95] width 60 height 33
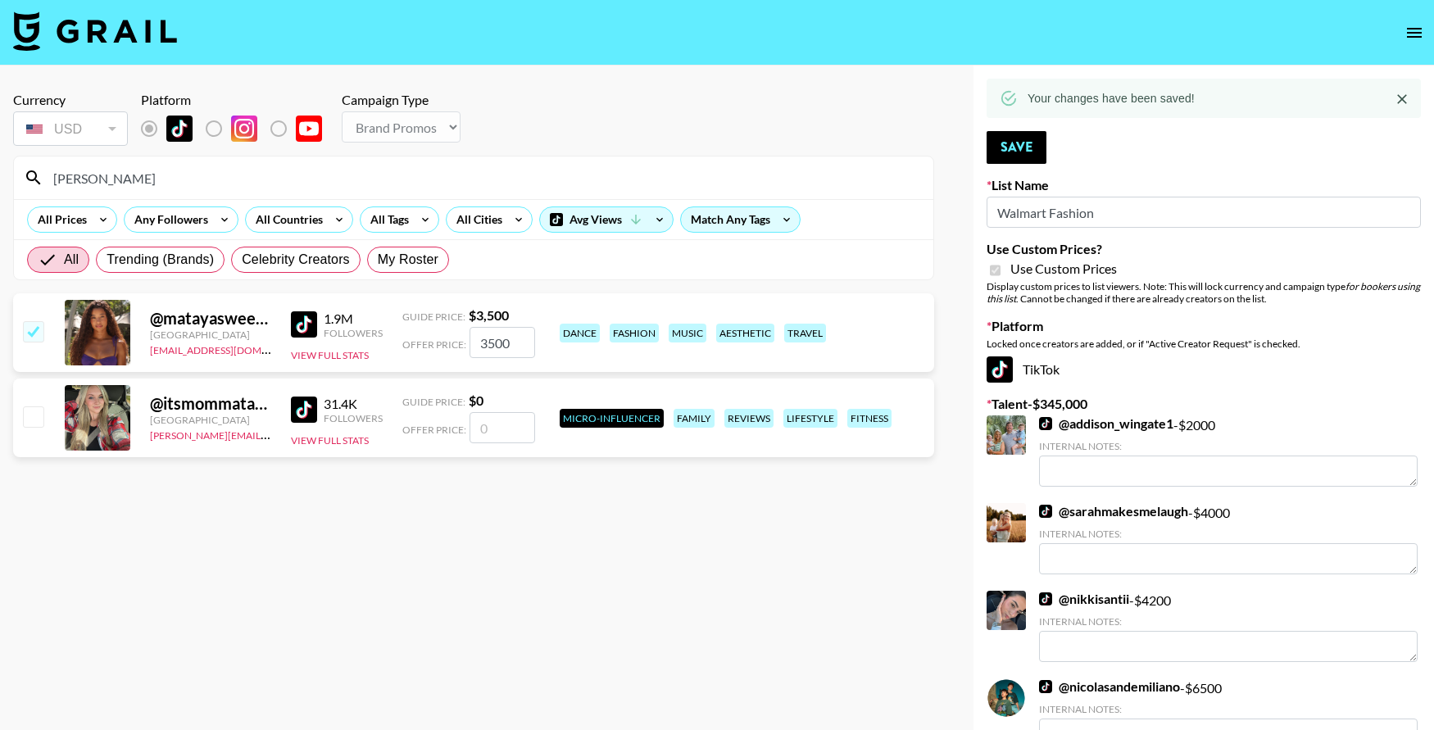
drag, startPoint x: 279, startPoint y: 180, endPoint x: 59, endPoint y: 176, distance: 219.7
click at [59, 176] on input "[PERSON_NAME]" at bounding box center [483, 178] width 880 height 26
type input "m"
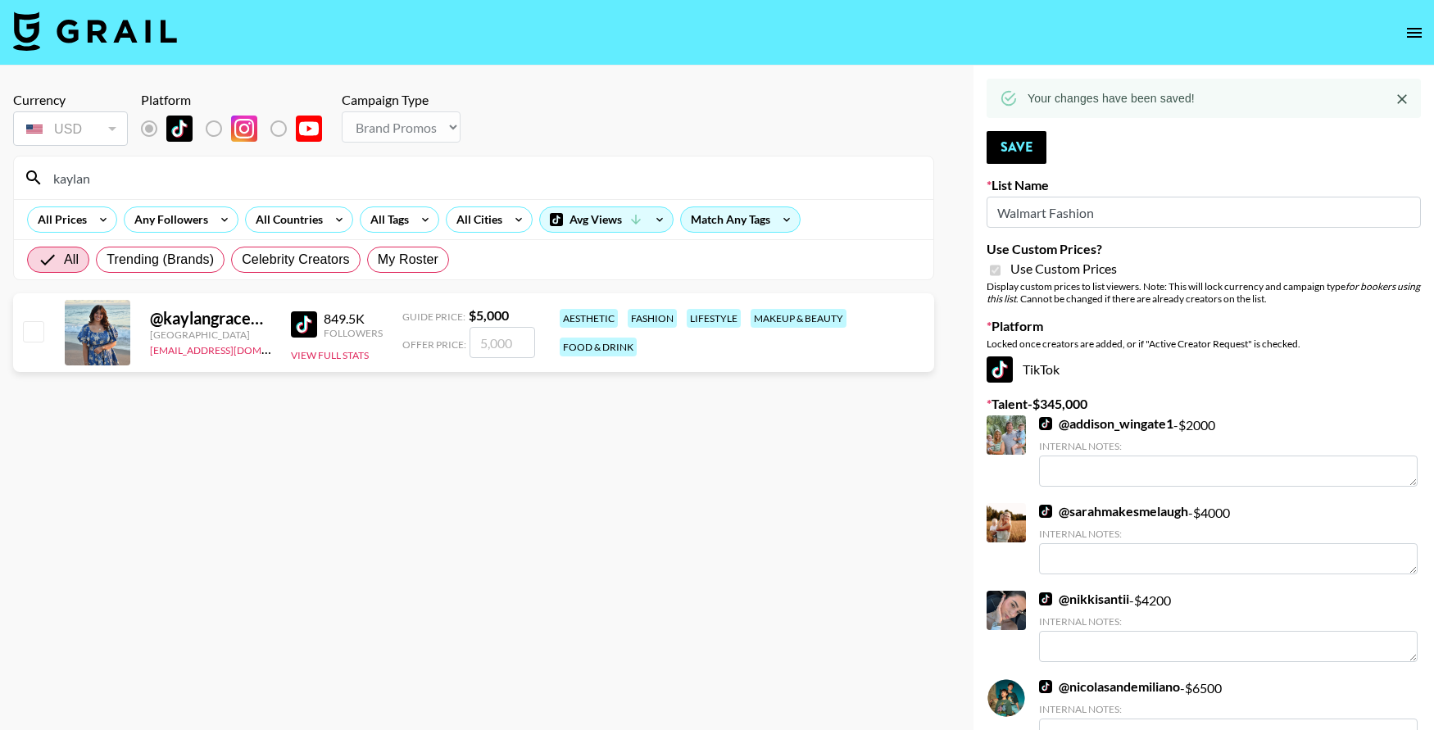
type input "kaylan"
click at [34, 335] on input "checkbox" at bounding box center [33, 331] width 20 height 20
checkbox input "true"
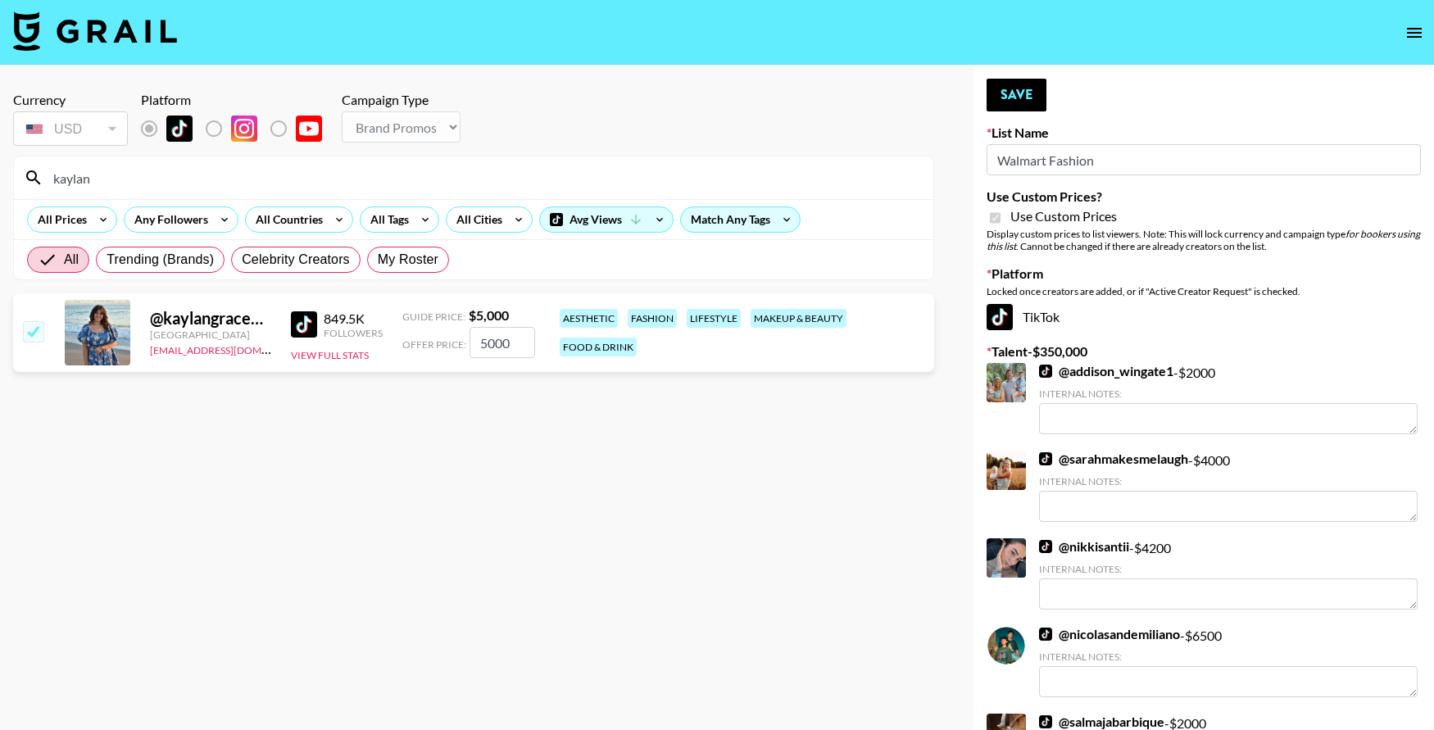
drag, startPoint x: 532, startPoint y: 342, endPoint x: 452, endPoint y: 341, distance: 80.3
click at [452, 342] on div "Offer Price: 5000" at bounding box center [468, 342] width 133 height 31
type input "2"
checkbox input "false"
checkbox input "true"
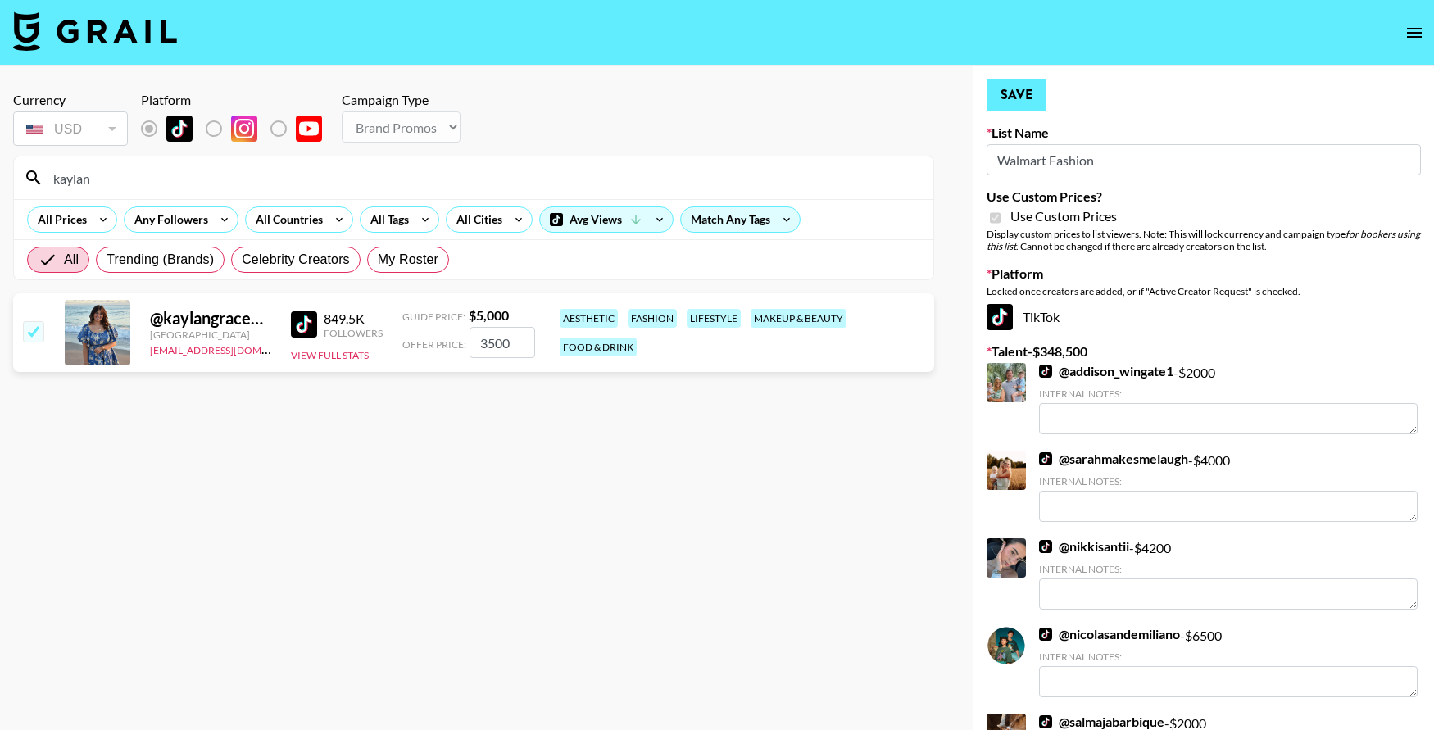
type input "3500"
click at [1007, 92] on button "Save" at bounding box center [1017, 95] width 60 height 33
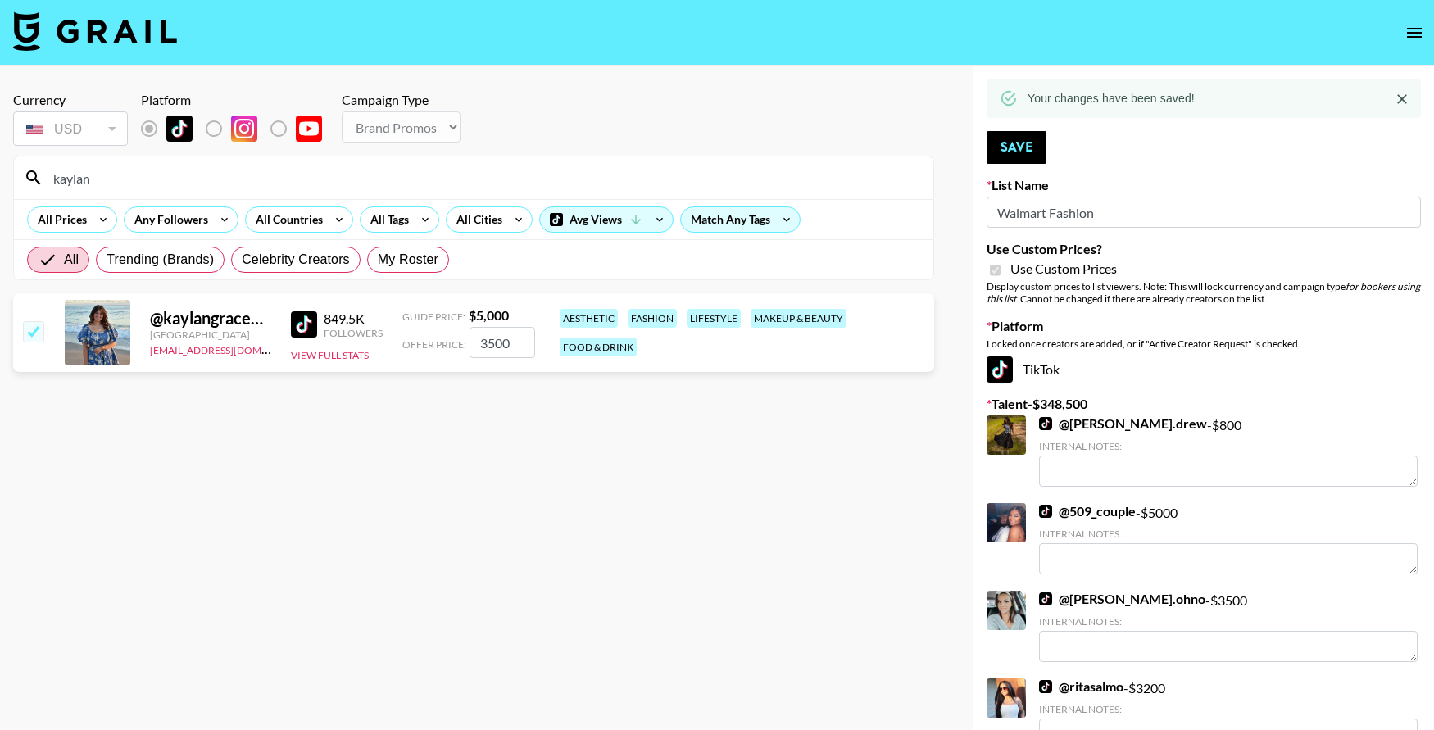
drag, startPoint x: 101, startPoint y: 180, endPoint x: 15, endPoint y: 170, distance: 86.6
click at [15, 170] on div "kaylan" at bounding box center [474, 178] width 920 height 43
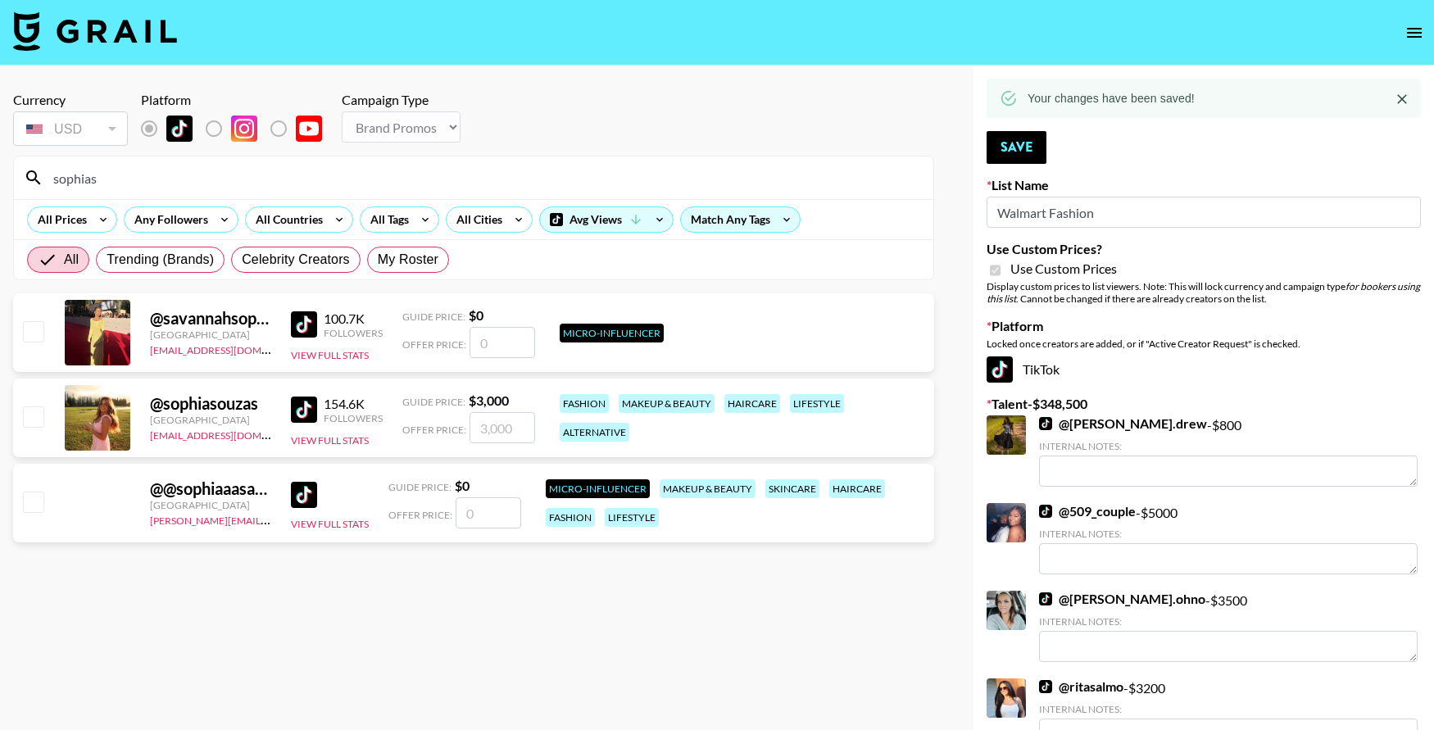
type input "sophias"
click at [39, 413] on input "checkbox" at bounding box center [33, 417] width 20 height 20
checkbox input "true"
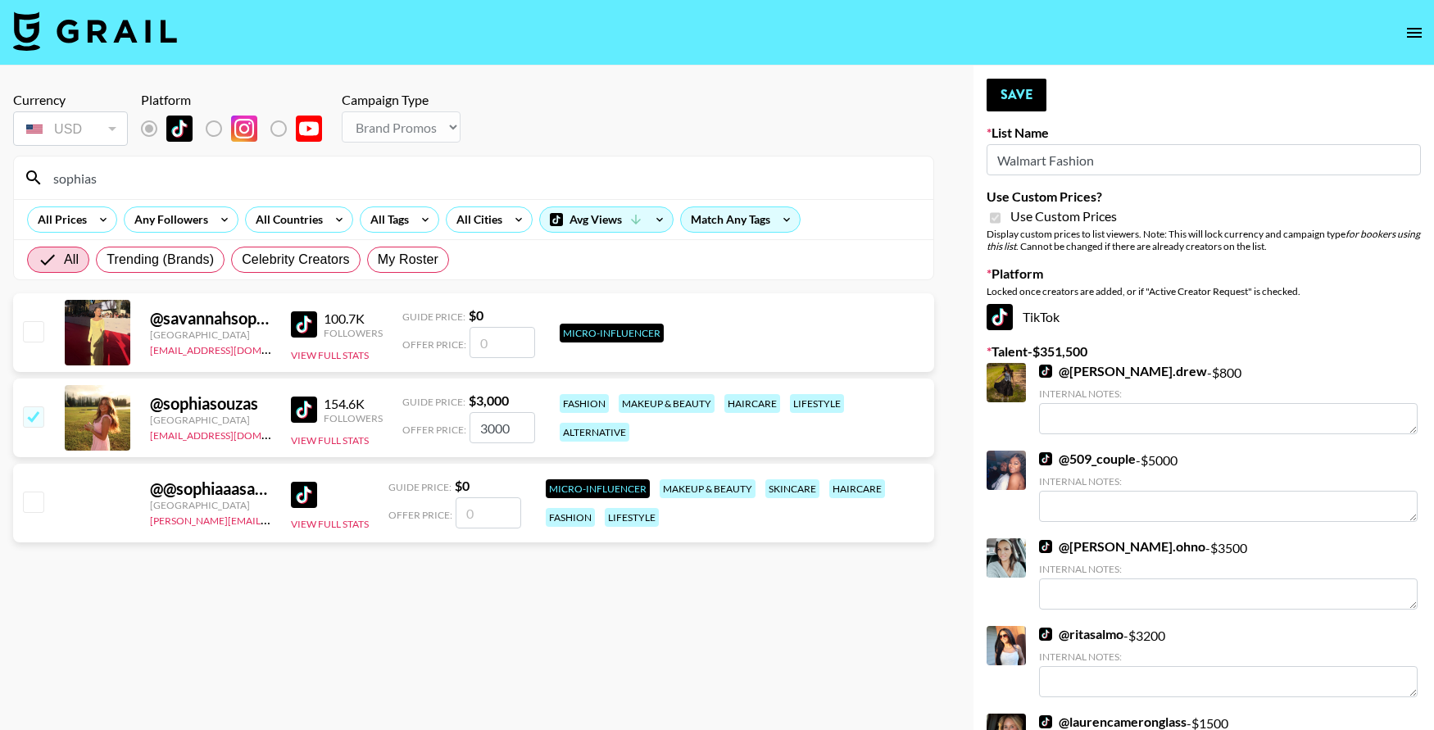
drag, startPoint x: 519, startPoint y: 423, endPoint x: 424, endPoint y: 423, distance: 95.1
click at [424, 423] on div "Offer Price: 3000" at bounding box center [468, 427] width 133 height 31
type input "2500"
click at [1016, 92] on button "Save" at bounding box center [1017, 95] width 60 height 33
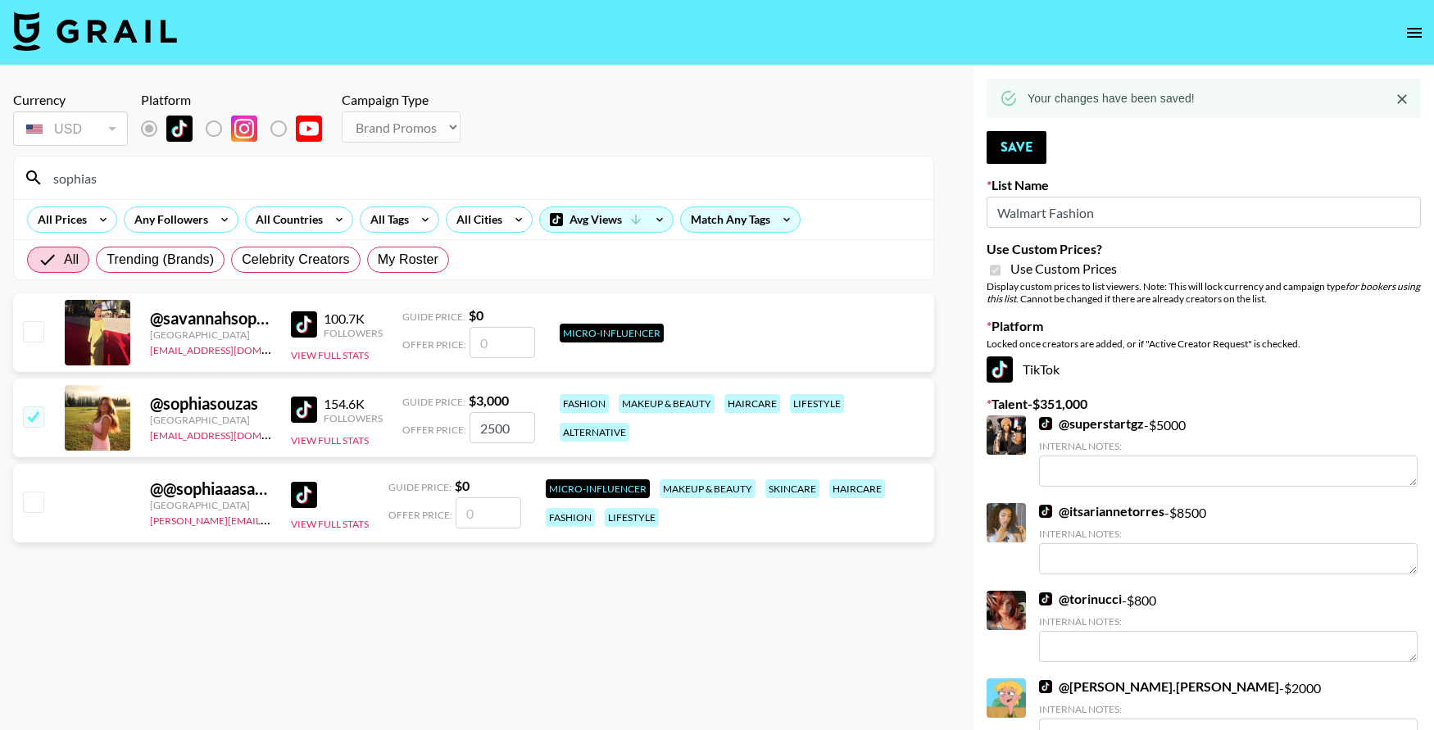
click at [848, 176] on input "sophias" at bounding box center [483, 178] width 880 height 26
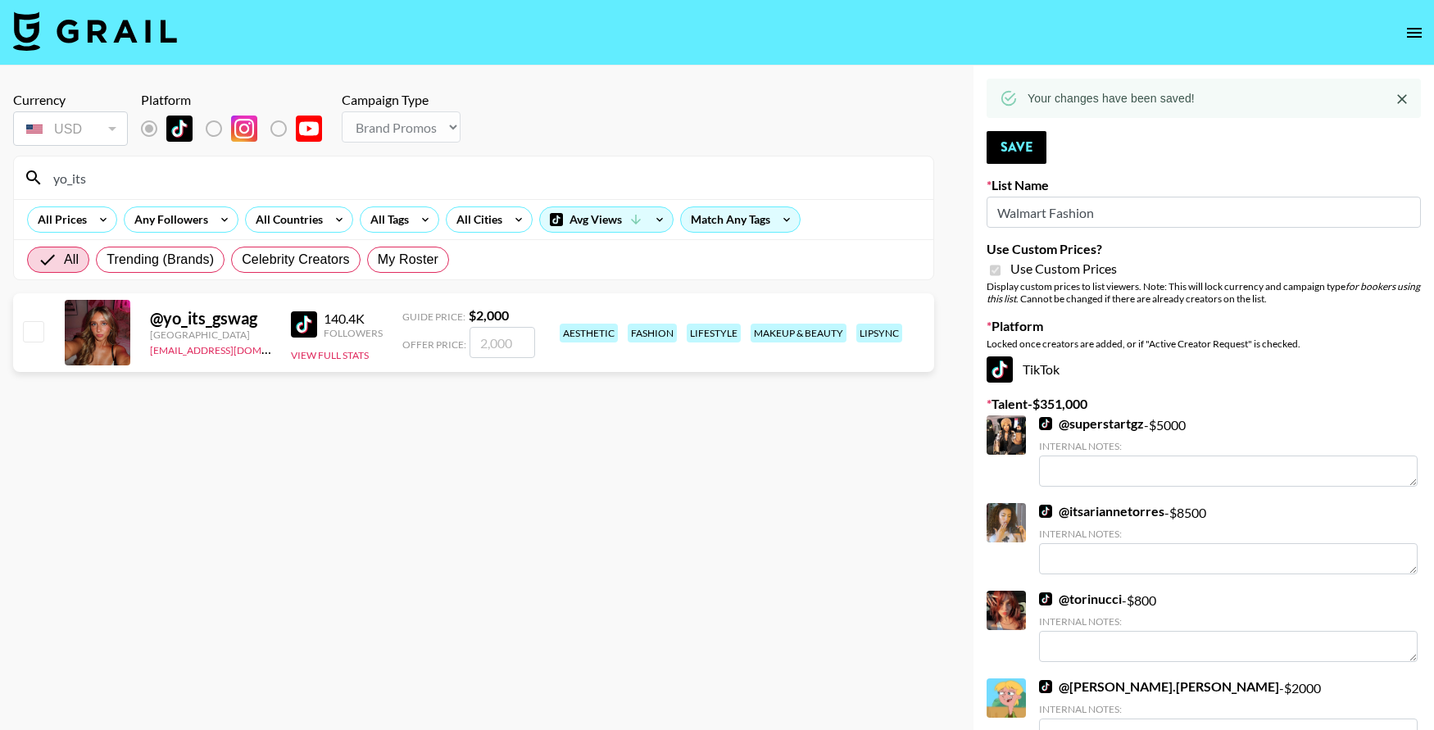
type input "yo_its"
click at [39, 322] on input "checkbox" at bounding box center [33, 331] width 20 height 20
checkbox input "true"
type input "2000"
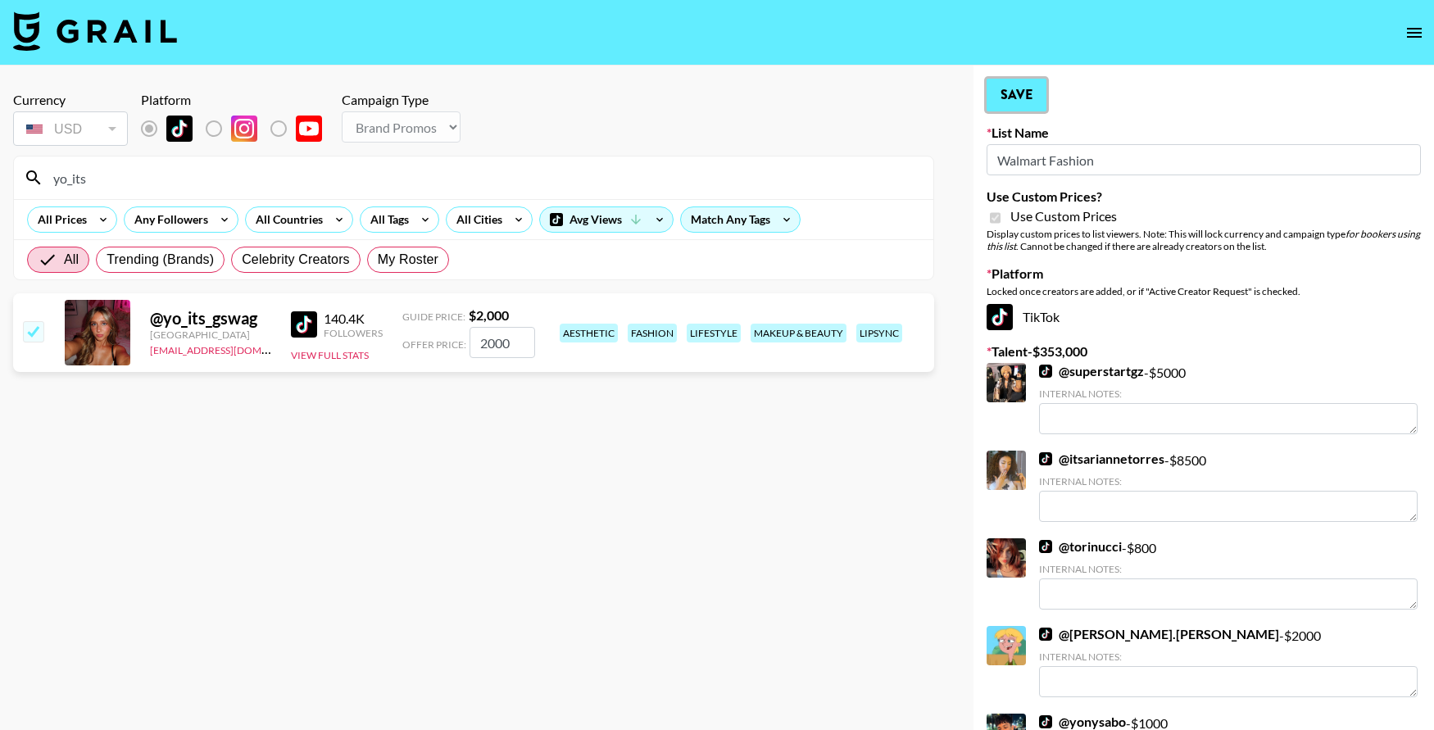
click at [1024, 94] on button "Save" at bounding box center [1017, 95] width 60 height 33
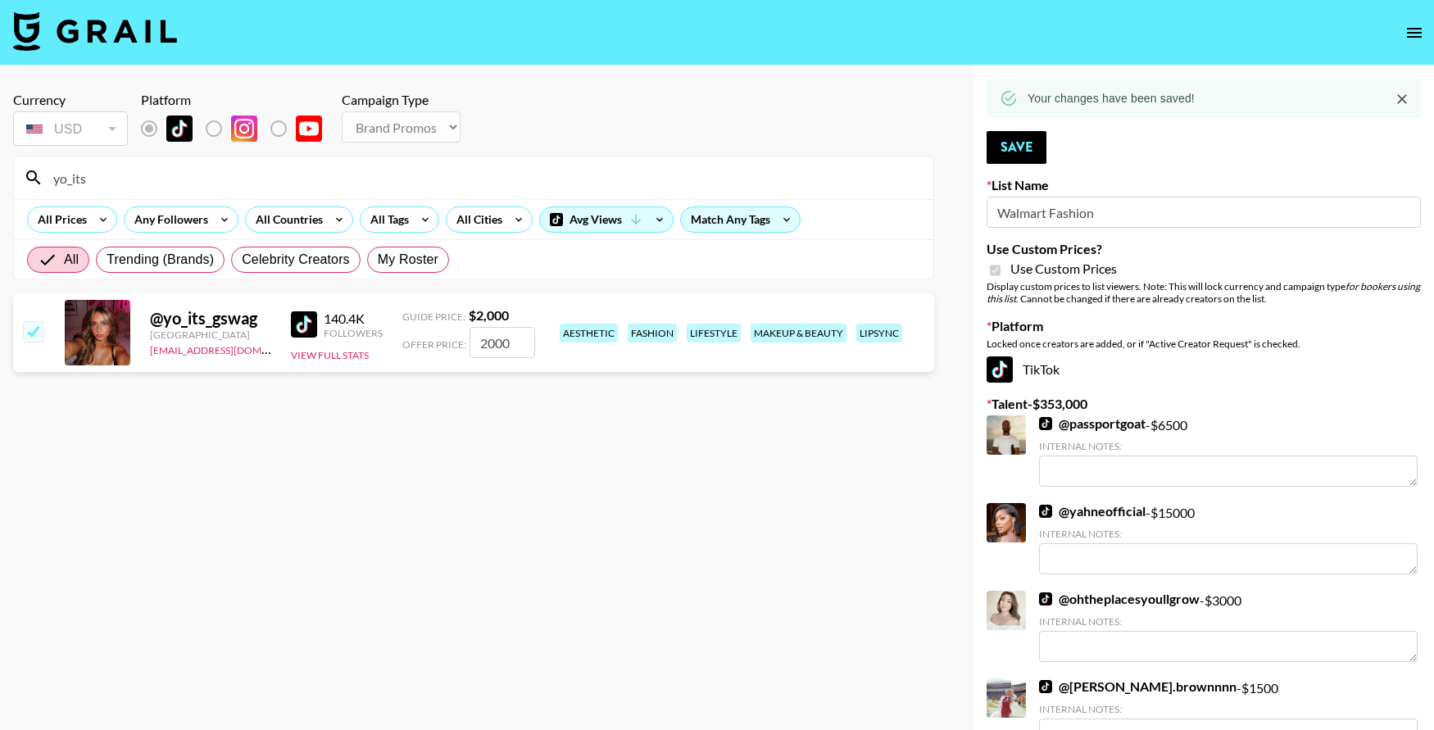
drag, startPoint x: 107, startPoint y: 168, endPoint x: 5, endPoint y: 182, distance: 103.4
click at [70, 175] on input "yo_its" at bounding box center [483, 178] width 880 height 26
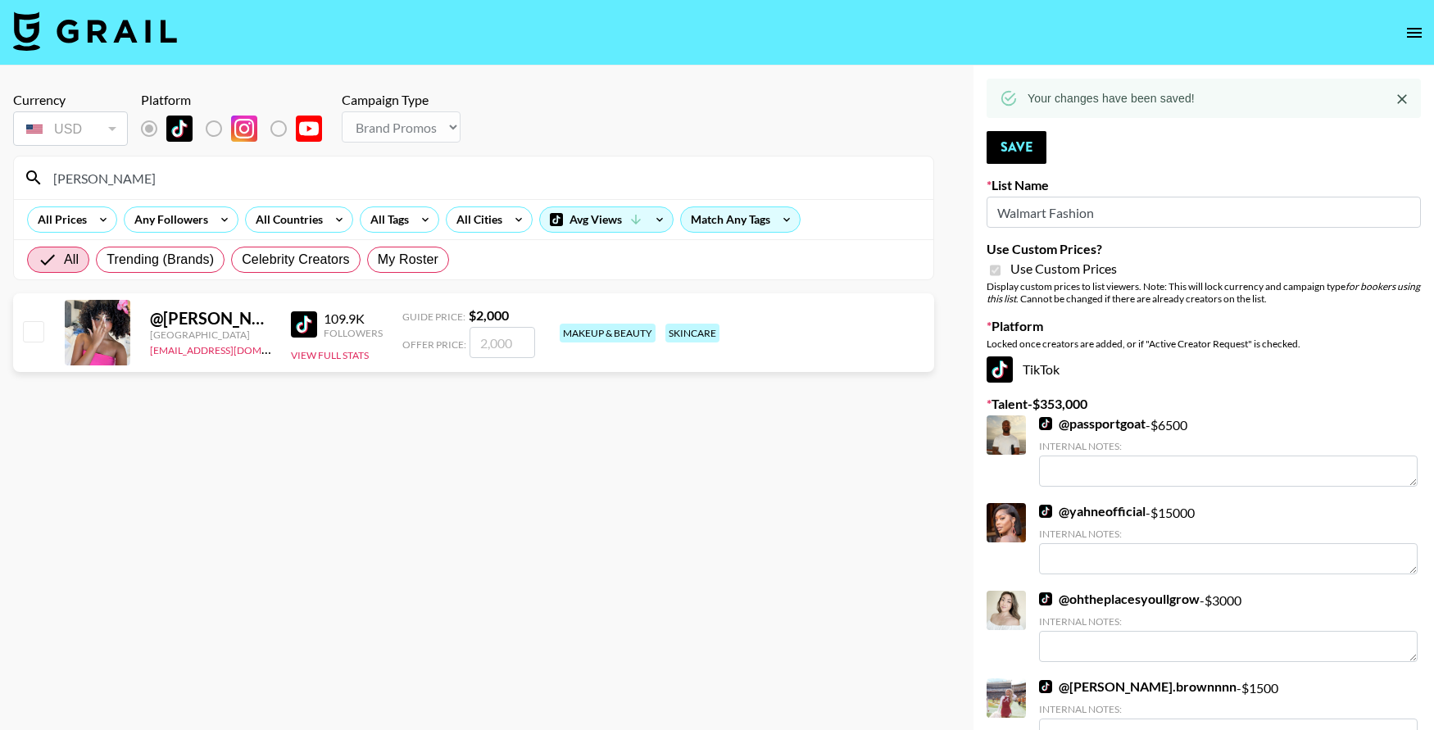
type input "[PERSON_NAME]"
click at [44, 334] on div at bounding box center [32, 333] width 25 height 28
click at [32, 328] on input "checkbox" at bounding box center [33, 331] width 20 height 20
checkbox input "true"
type input "2000"
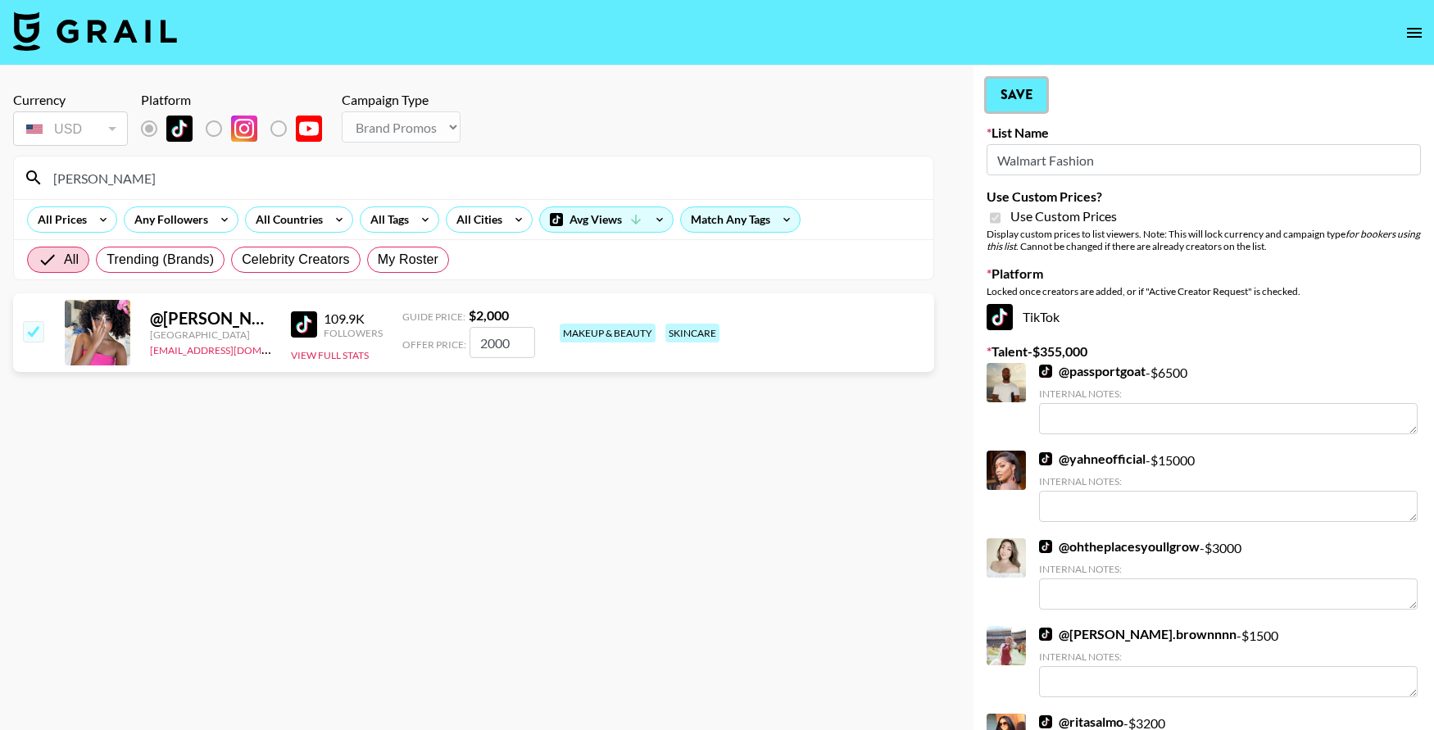
click at [1011, 91] on button "Save" at bounding box center [1017, 95] width 60 height 33
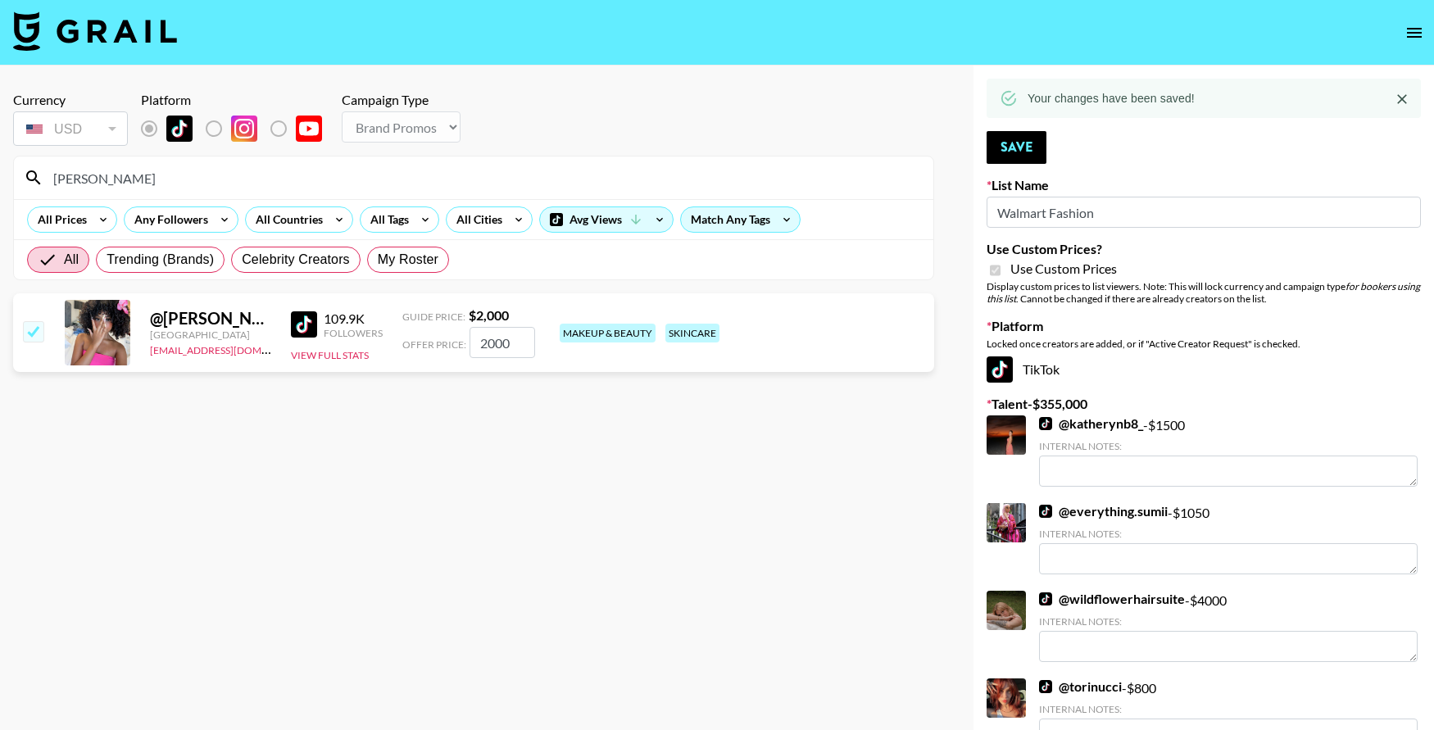
drag, startPoint x: 118, startPoint y: 173, endPoint x: 7, endPoint y: 171, distance: 111.5
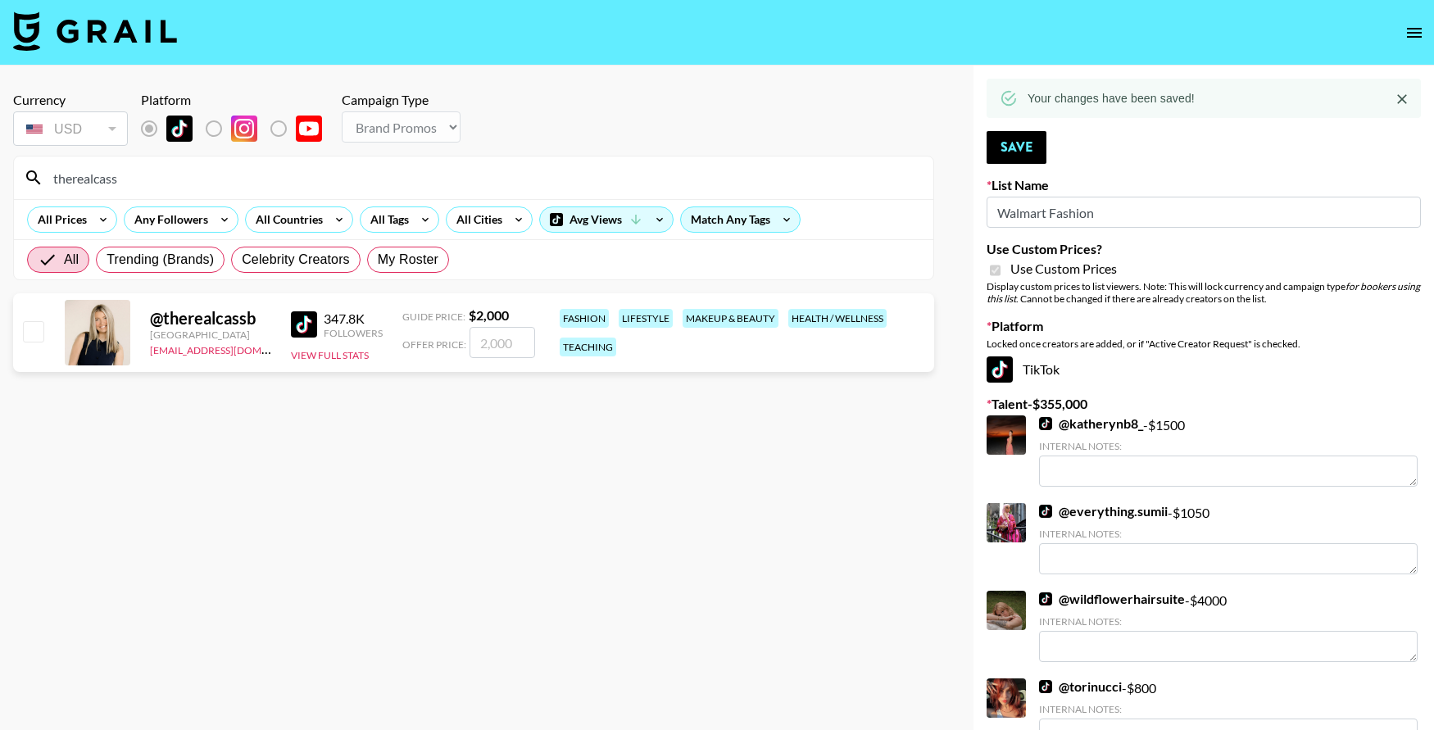
type input "therealcass"
click at [41, 328] on input "checkbox" at bounding box center [33, 331] width 20 height 20
checkbox input "true"
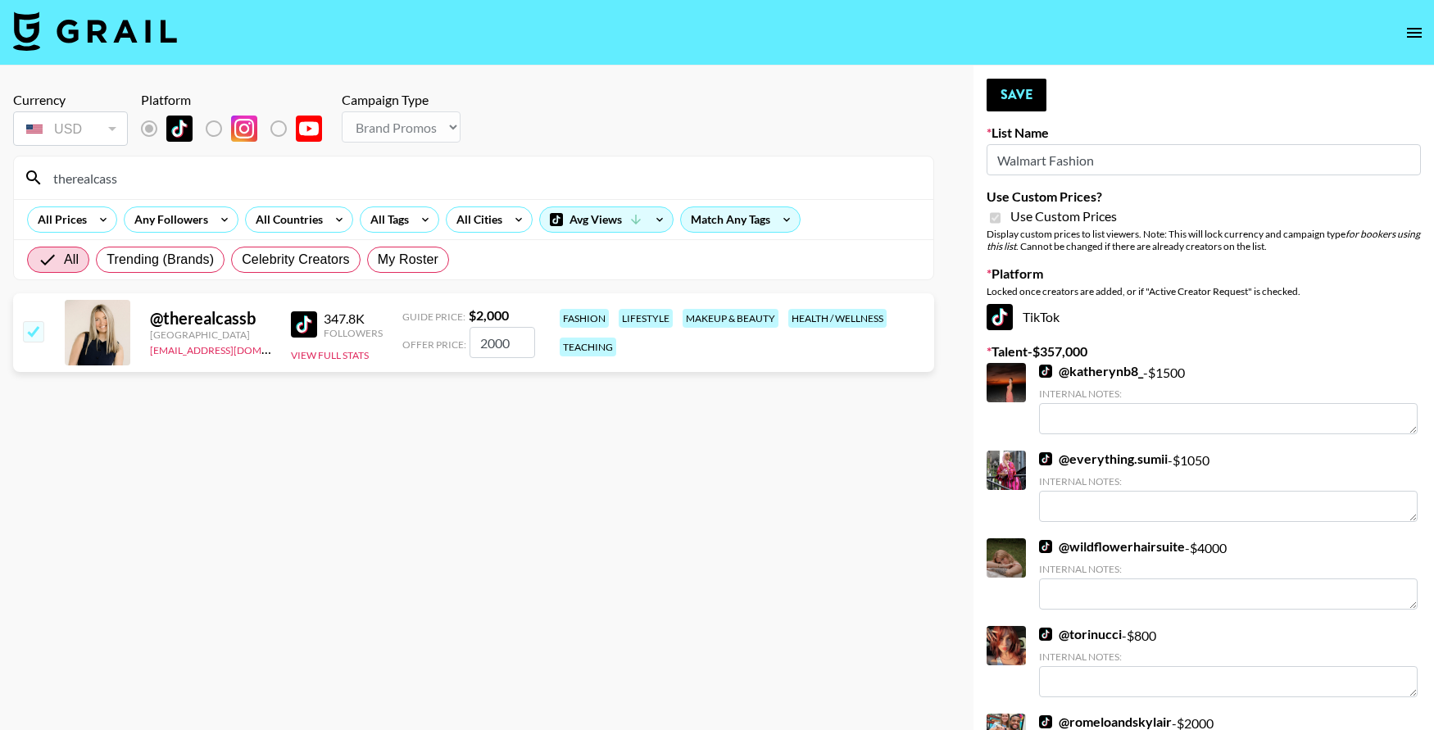
drag, startPoint x: 517, startPoint y: 341, endPoint x: 451, endPoint y: 341, distance: 66.4
click at [452, 341] on div "Offer Price: 2000" at bounding box center [468, 342] width 133 height 31
type input "1500"
click at [1005, 90] on button "Save" at bounding box center [1017, 95] width 60 height 33
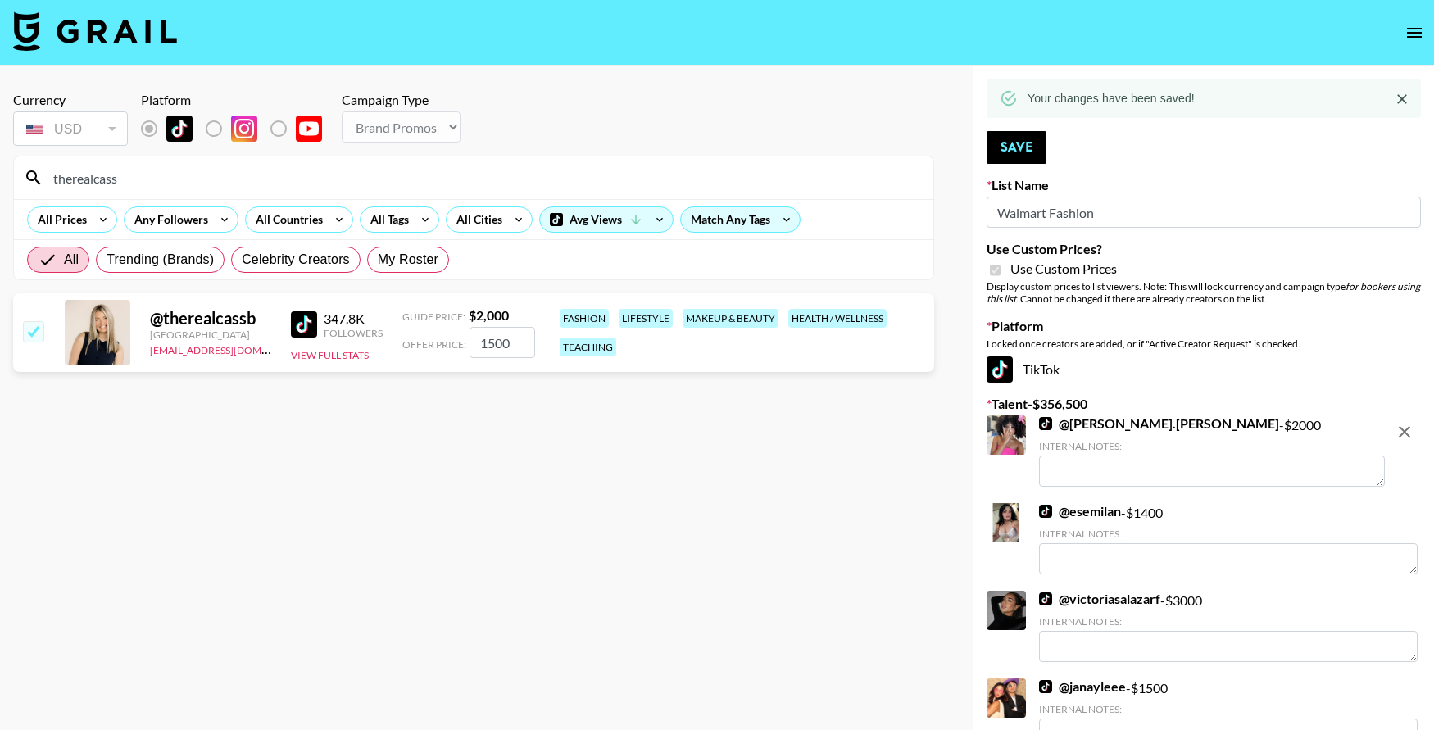
drag, startPoint x: 170, startPoint y: 175, endPoint x: -61, endPoint y: 179, distance: 231.2
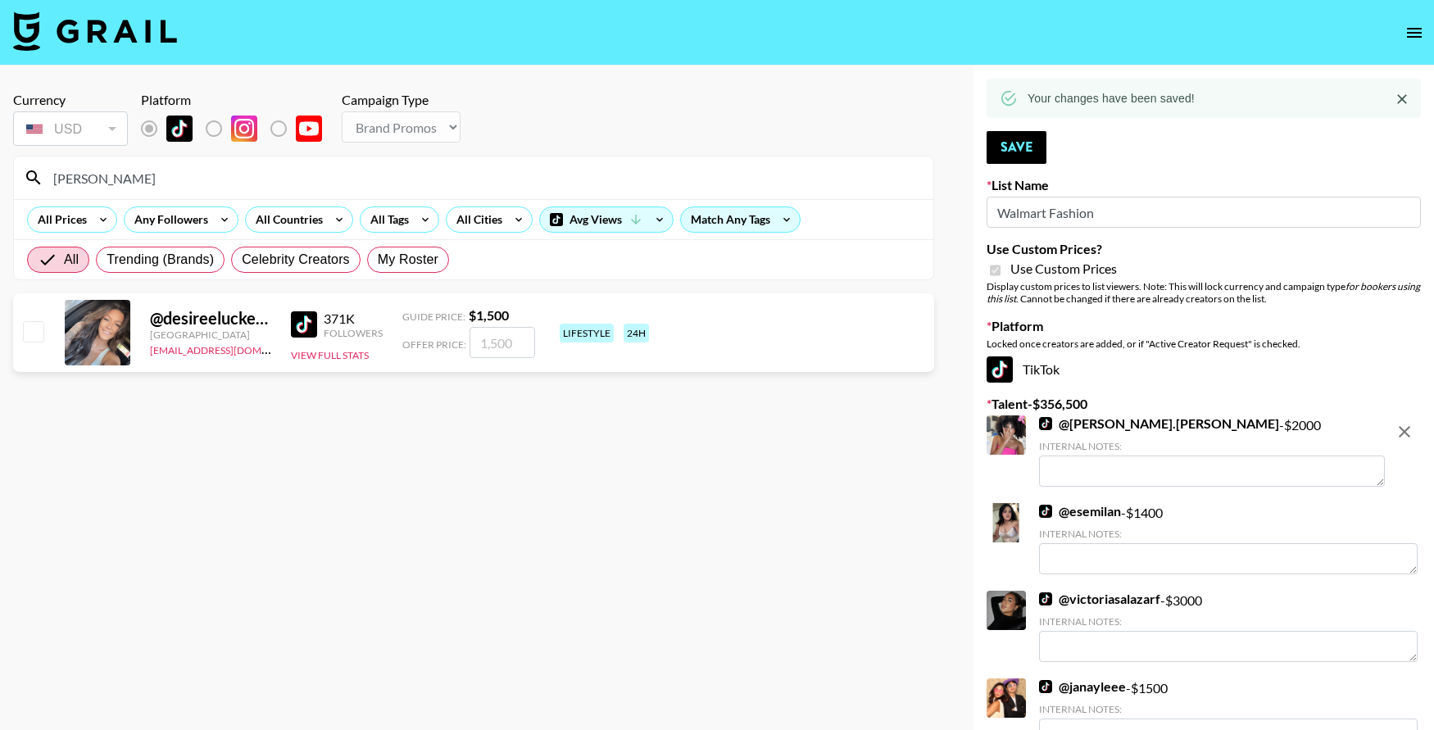
type input "[PERSON_NAME]"
click at [27, 332] on input "checkbox" at bounding box center [33, 331] width 20 height 20
checkbox input "true"
type input "1500"
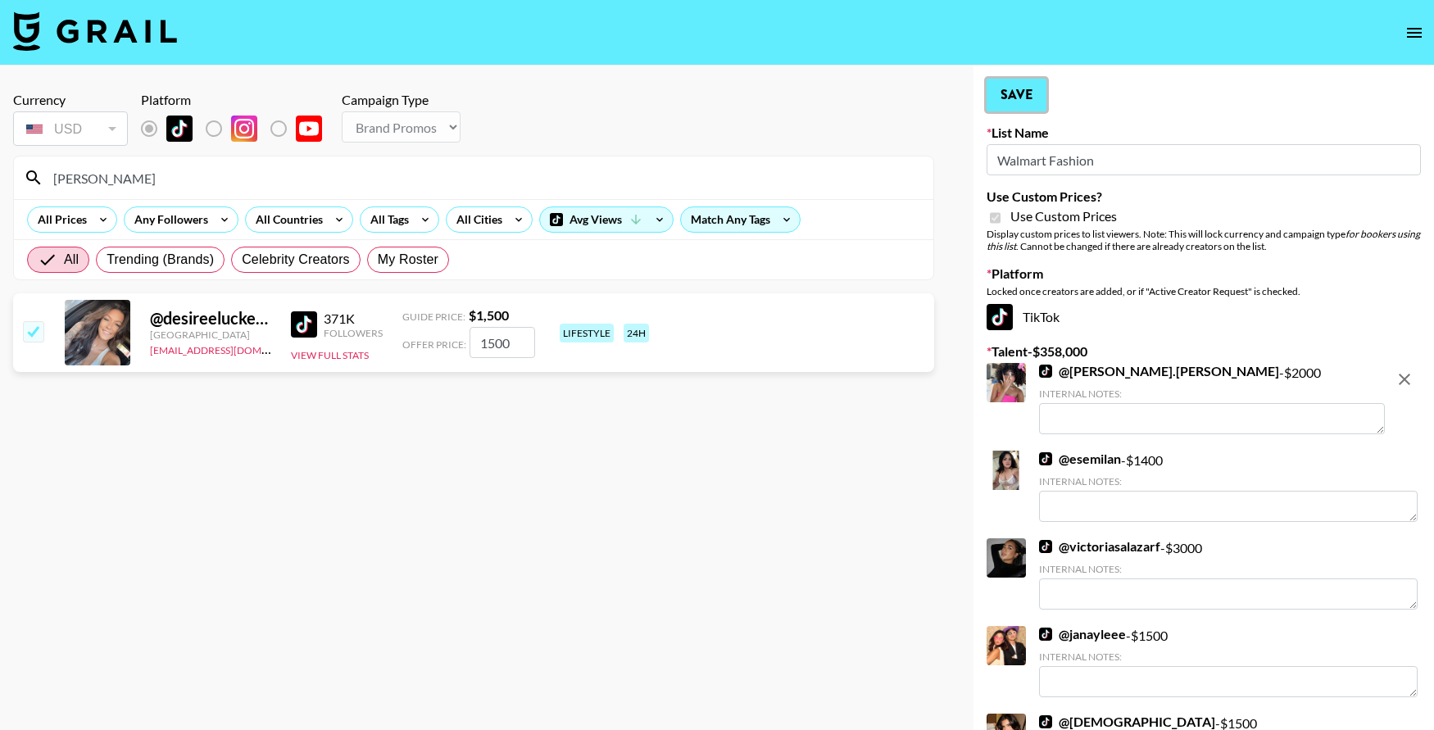
click at [1002, 106] on button "Save" at bounding box center [1017, 95] width 60 height 33
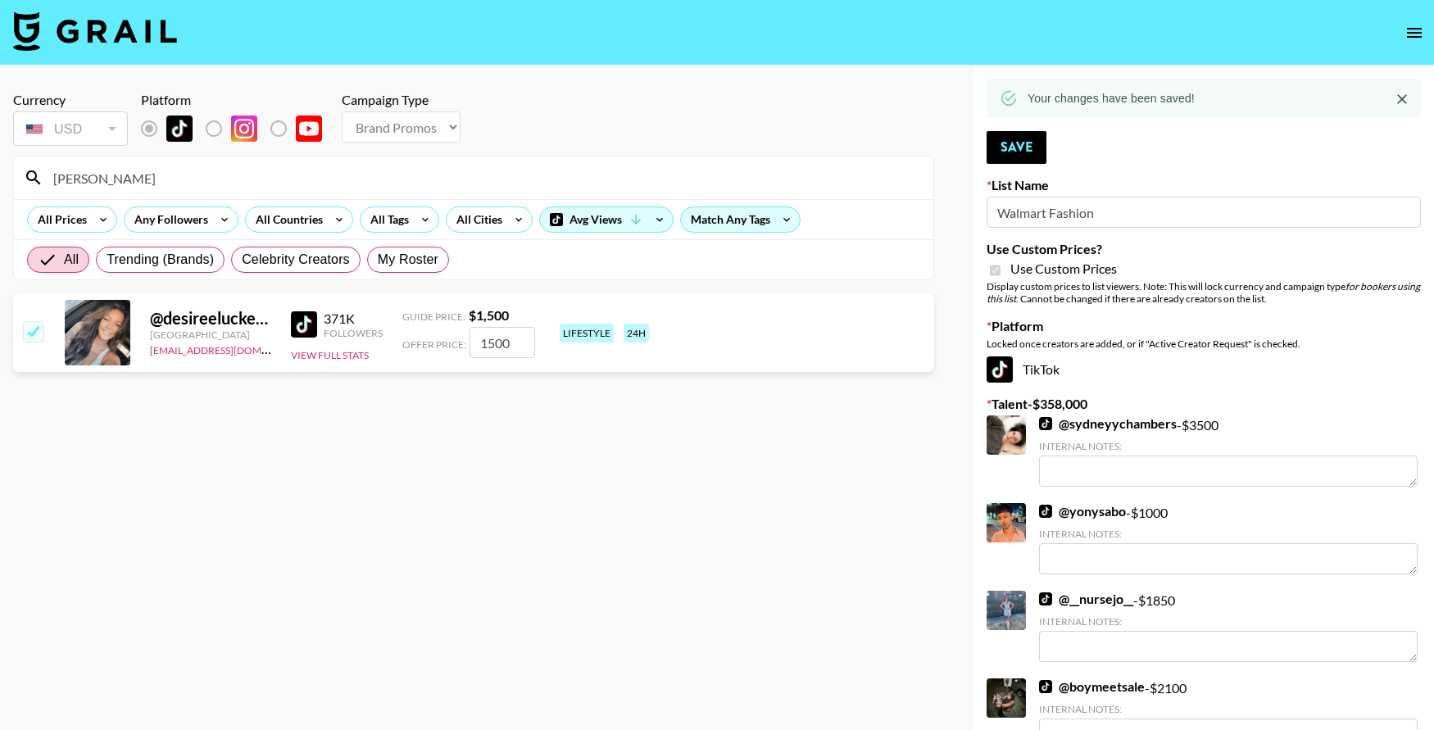
drag, startPoint x: 119, startPoint y: 175, endPoint x: -34, endPoint y: 172, distance: 153.3
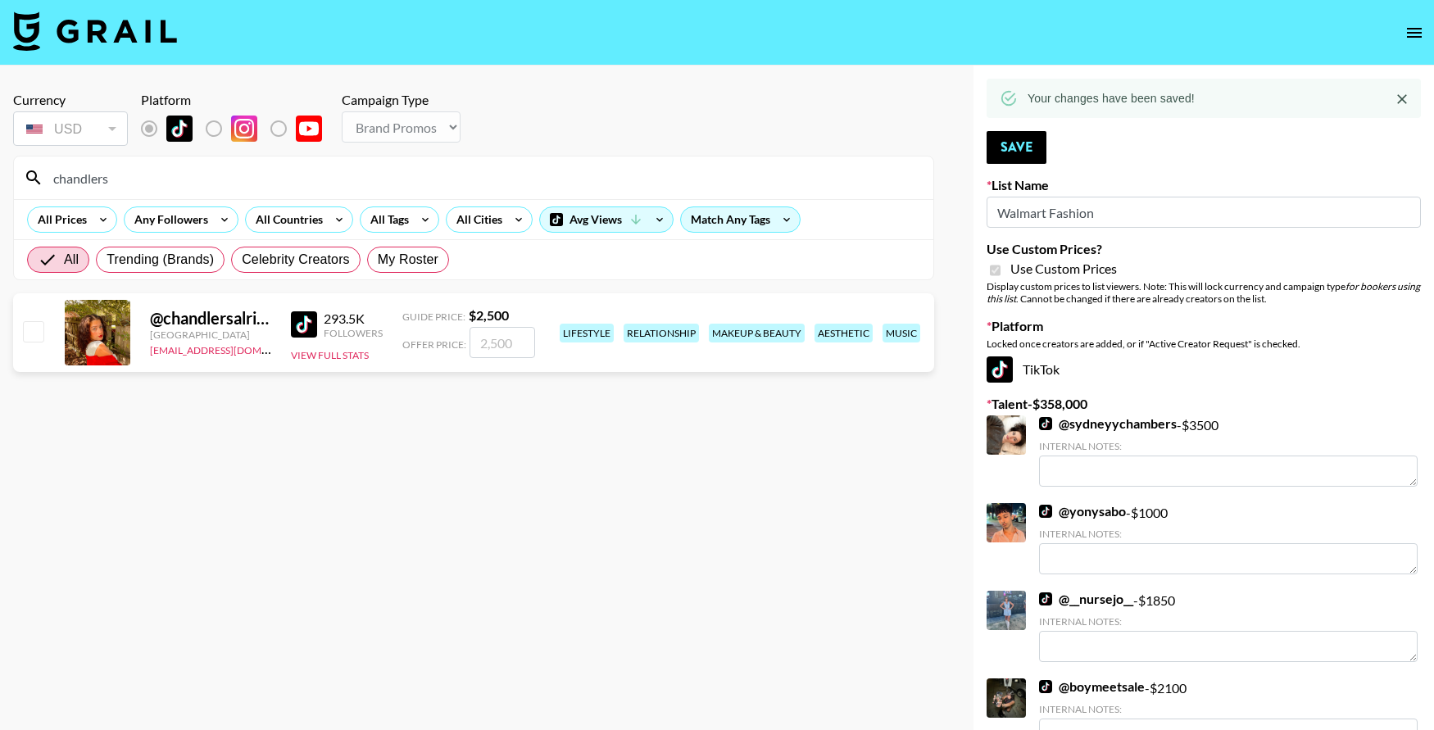
type input "chandlers"
click at [26, 334] on input "checkbox" at bounding box center [33, 331] width 20 height 20
checkbox input "true"
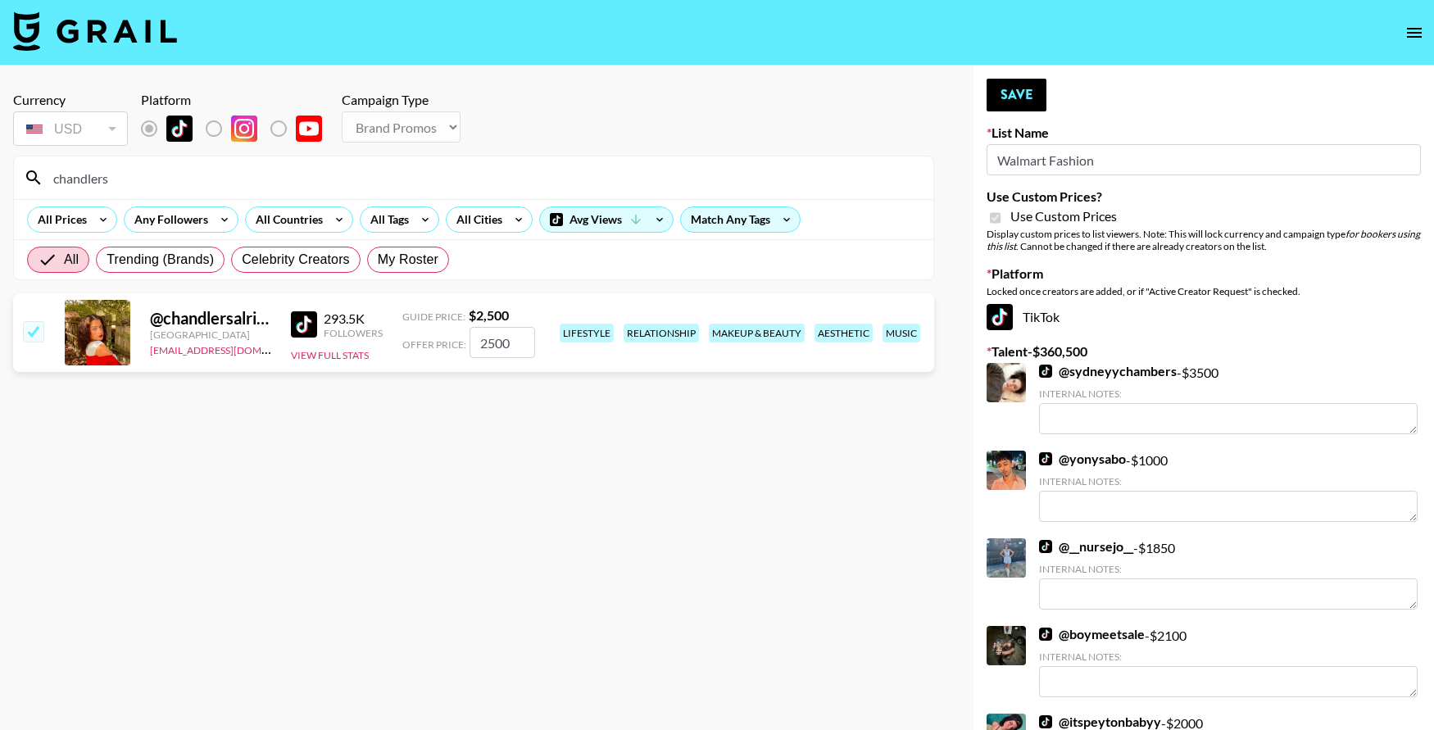
drag, startPoint x: 509, startPoint y: 340, endPoint x: 451, endPoint y: 340, distance: 58.2
click at [451, 340] on div "Offer Price: 2500" at bounding box center [468, 342] width 133 height 31
type input "1500"
click at [1021, 80] on button "Save" at bounding box center [1017, 95] width 60 height 33
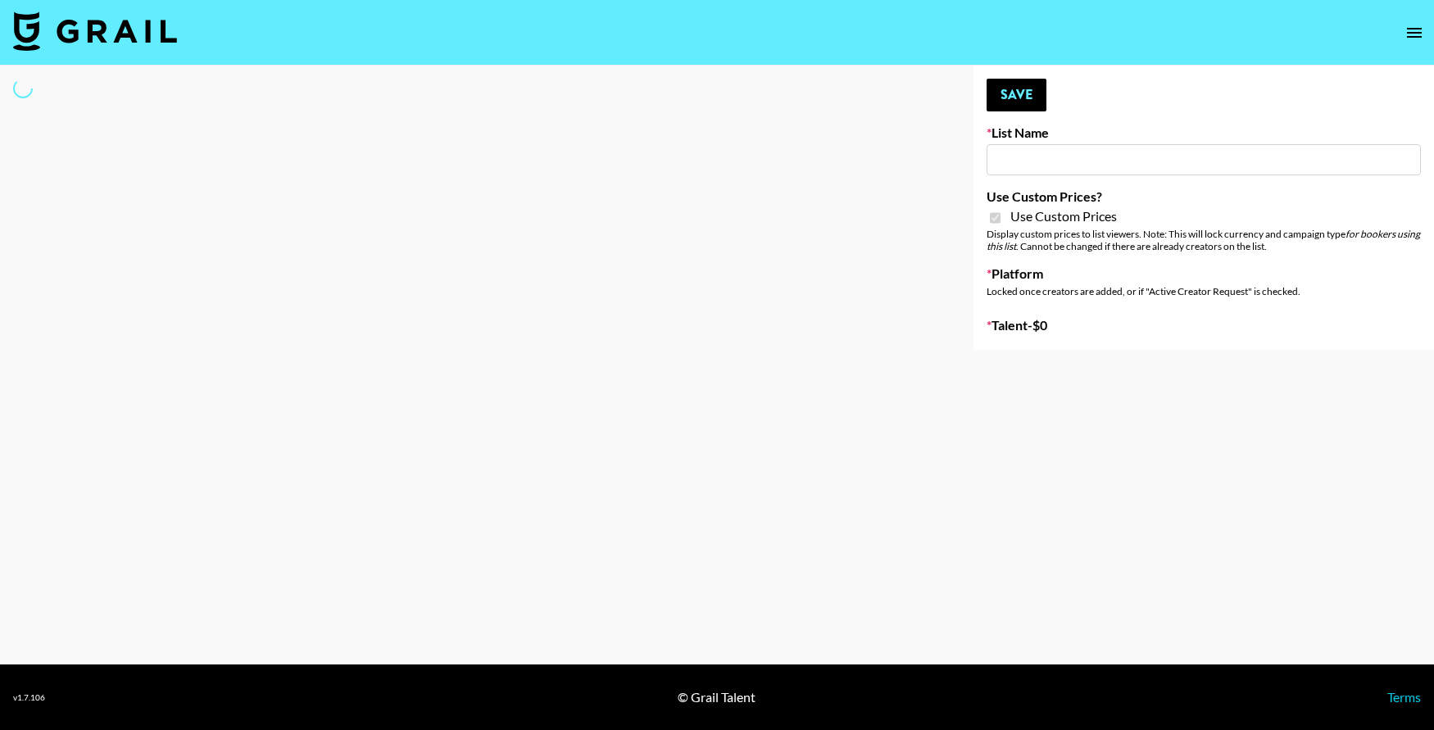
type input "Hot Chocolate Brand - US"
checkbox input "true"
select select "Brand"
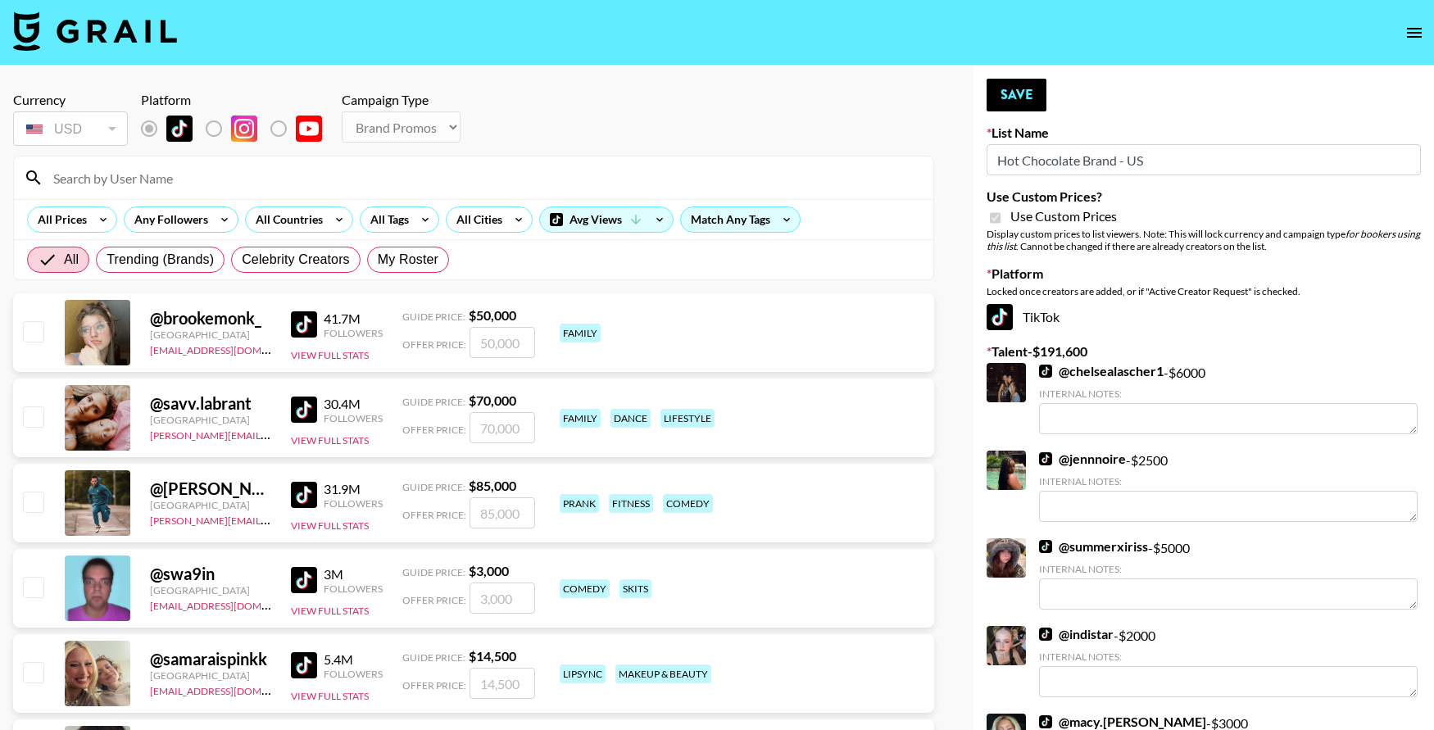
click at [252, 179] on input at bounding box center [483, 178] width 880 height 26
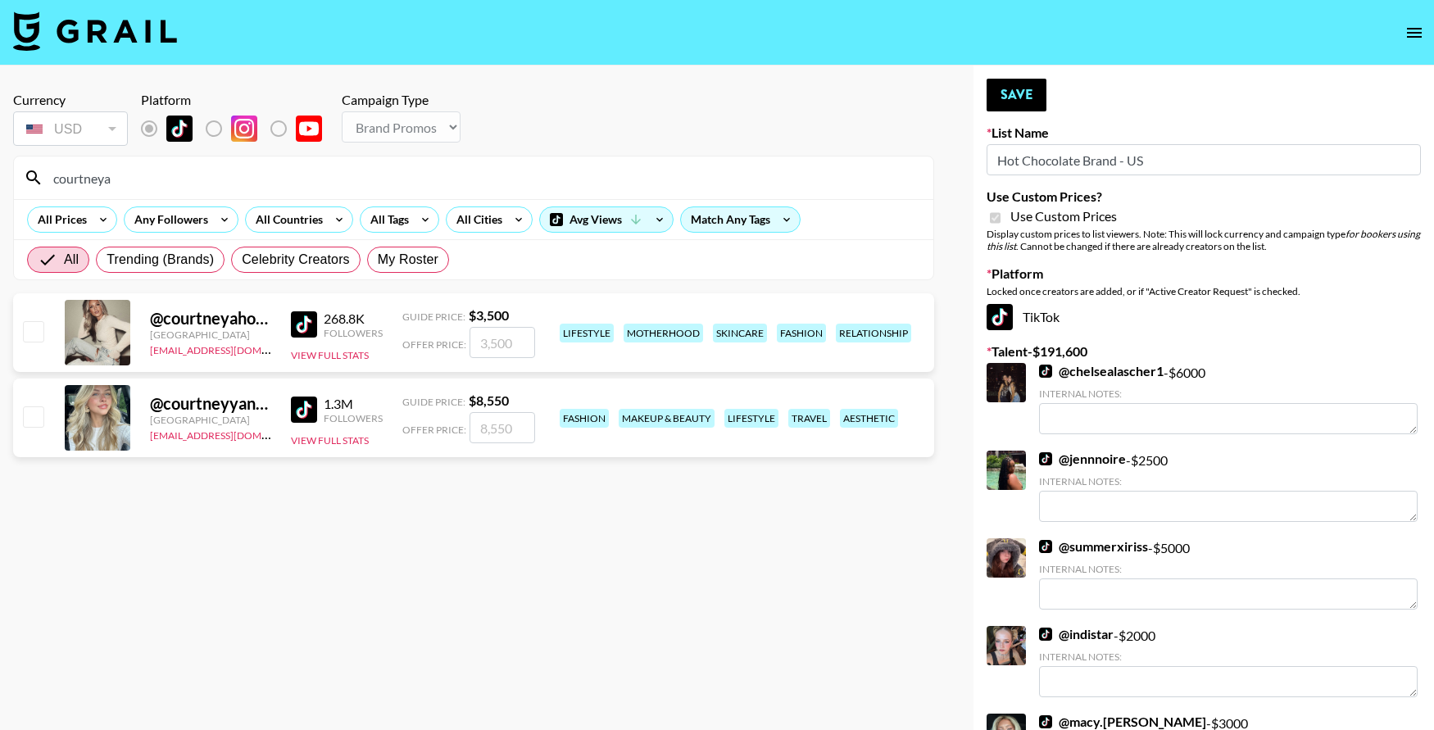
type input "courtneya"
click at [29, 320] on div at bounding box center [32, 333] width 25 height 28
click at [32, 330] on input "checkbox" at bounding box center [33, 331] width 20 height 20
checkbox input "true"
type input "3500"
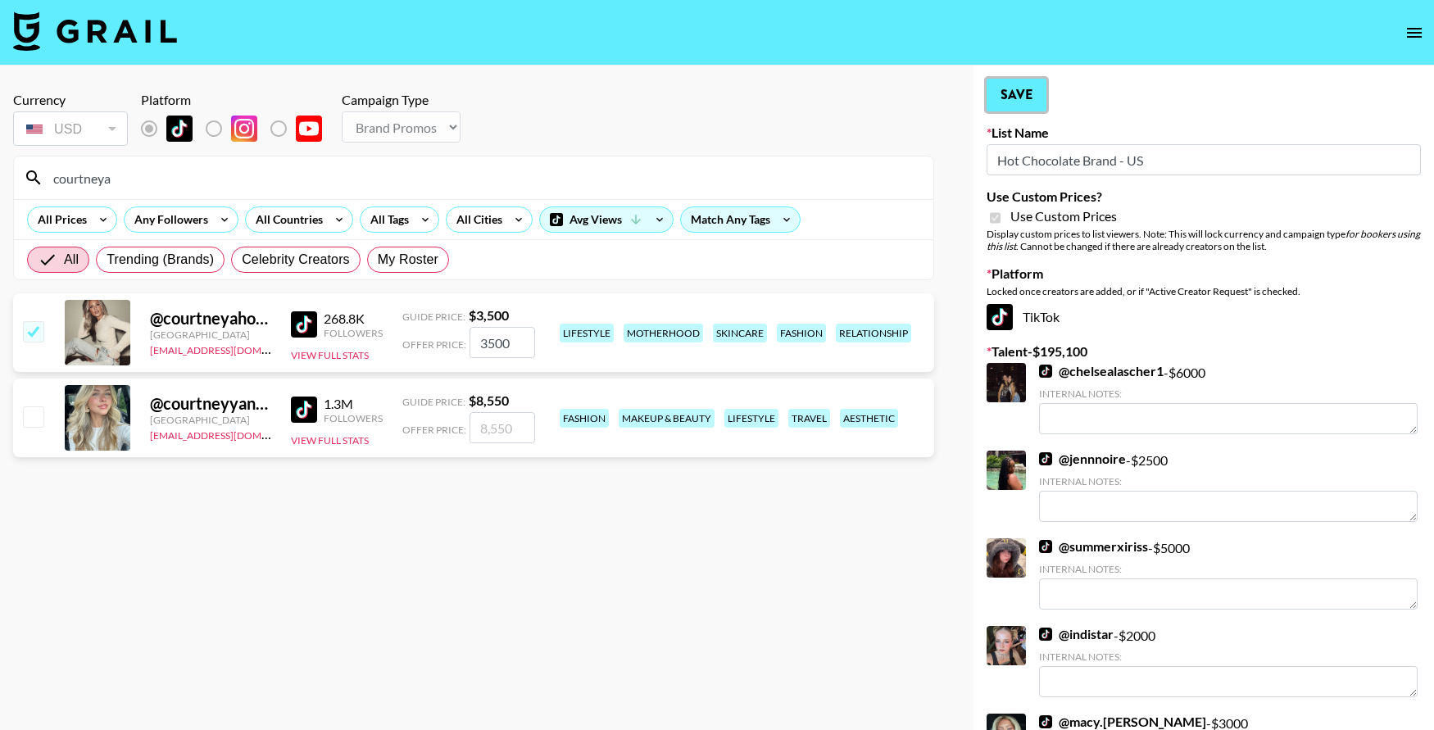
click at [1020, 96] on button "Save" at bounding box center [1017, 95] width 60 height 33
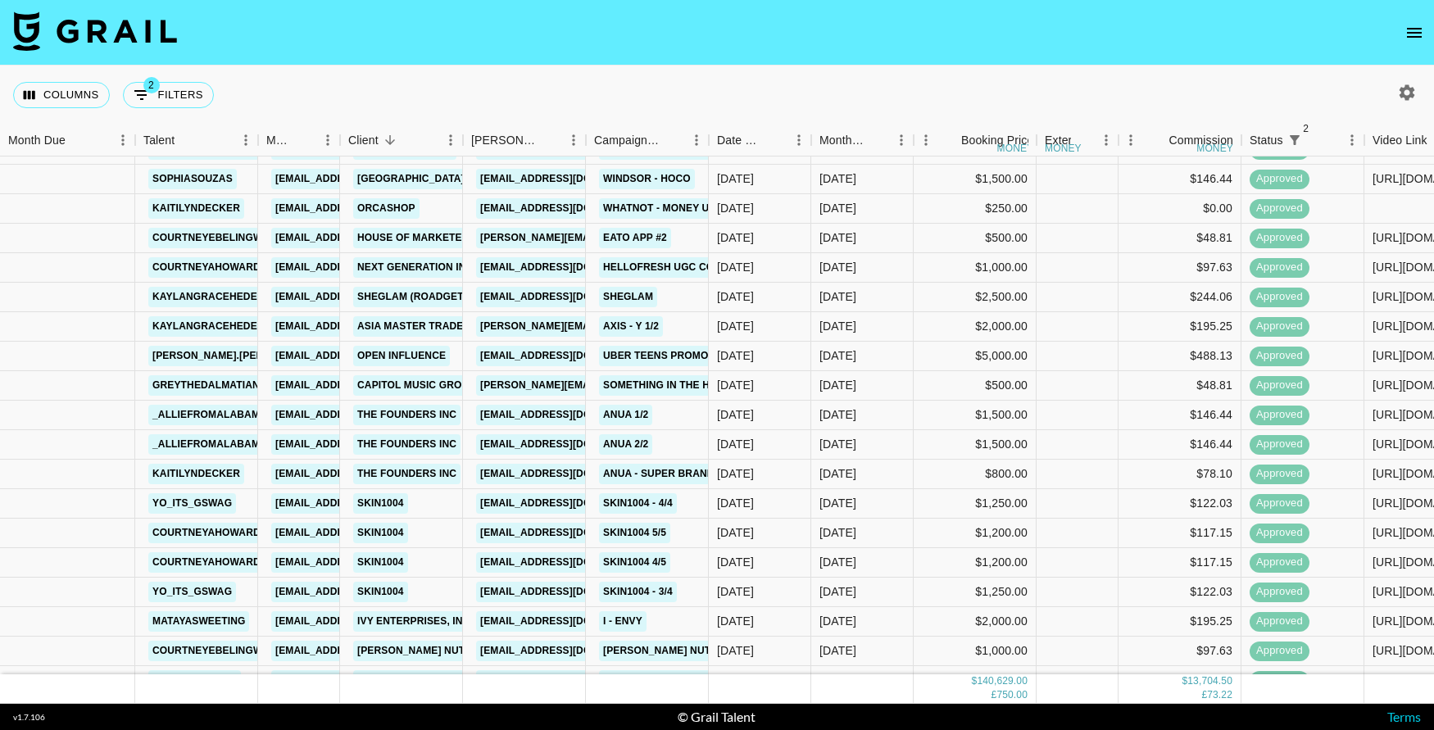
scroll to position [1616, 0]
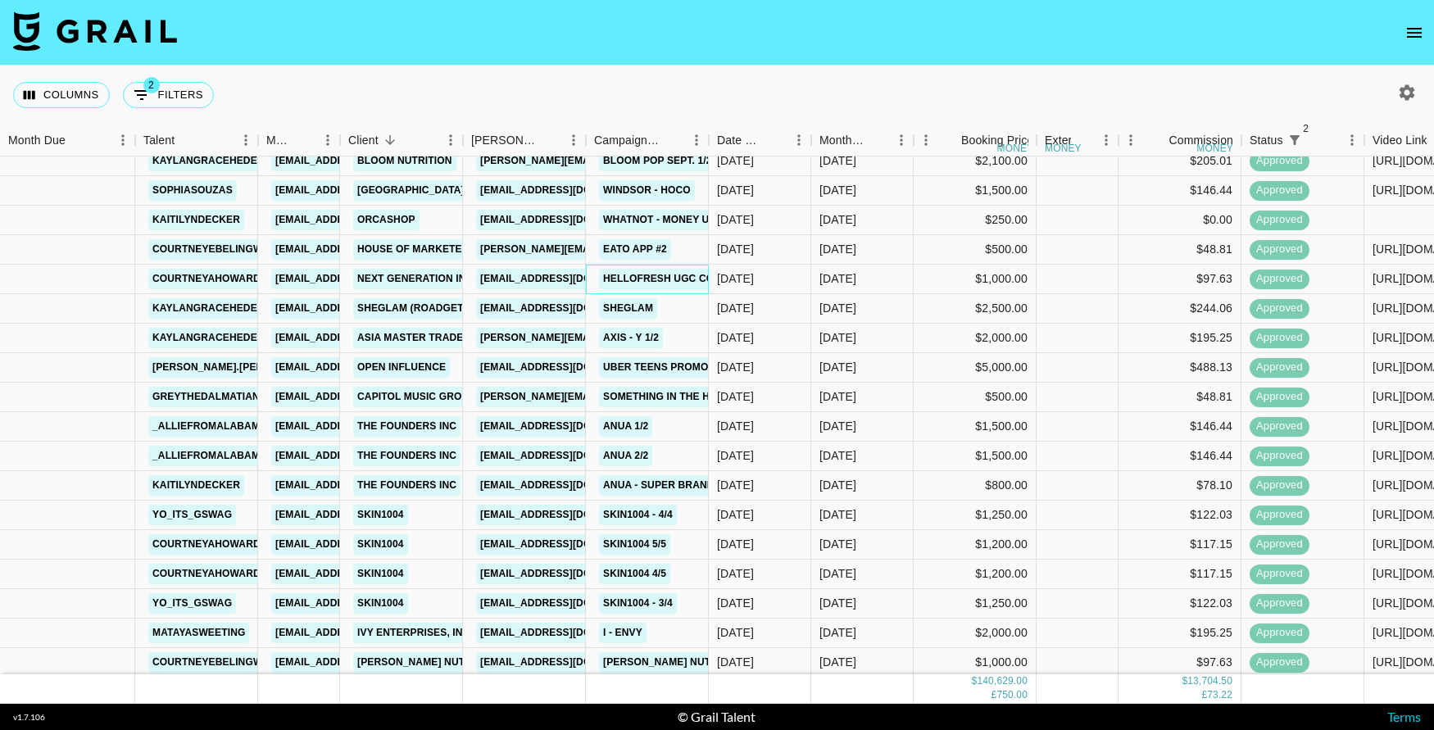
click at [588, 272] on div "HelloFresh UGC Collab" at bounding box center [647, 280] width 123 height 30
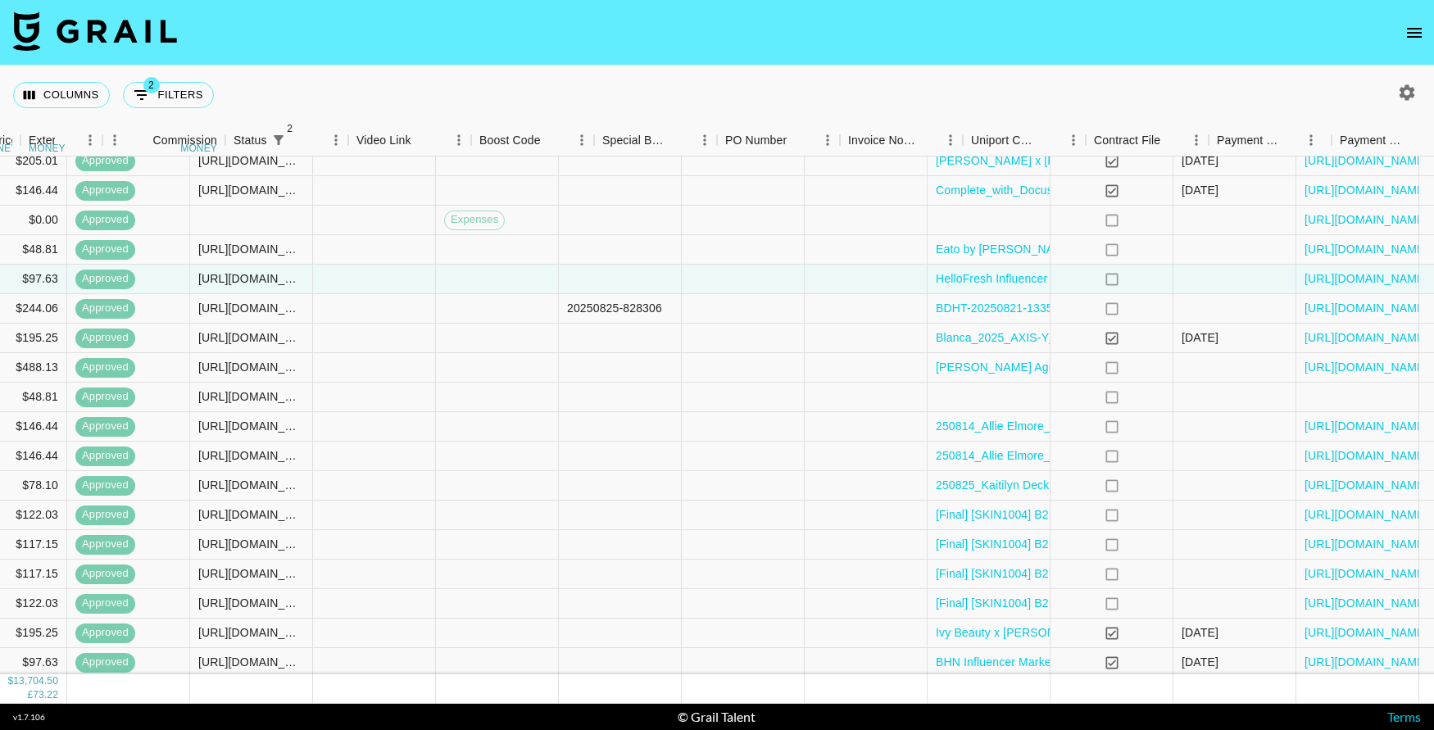
scroll to position [1616, 1225]
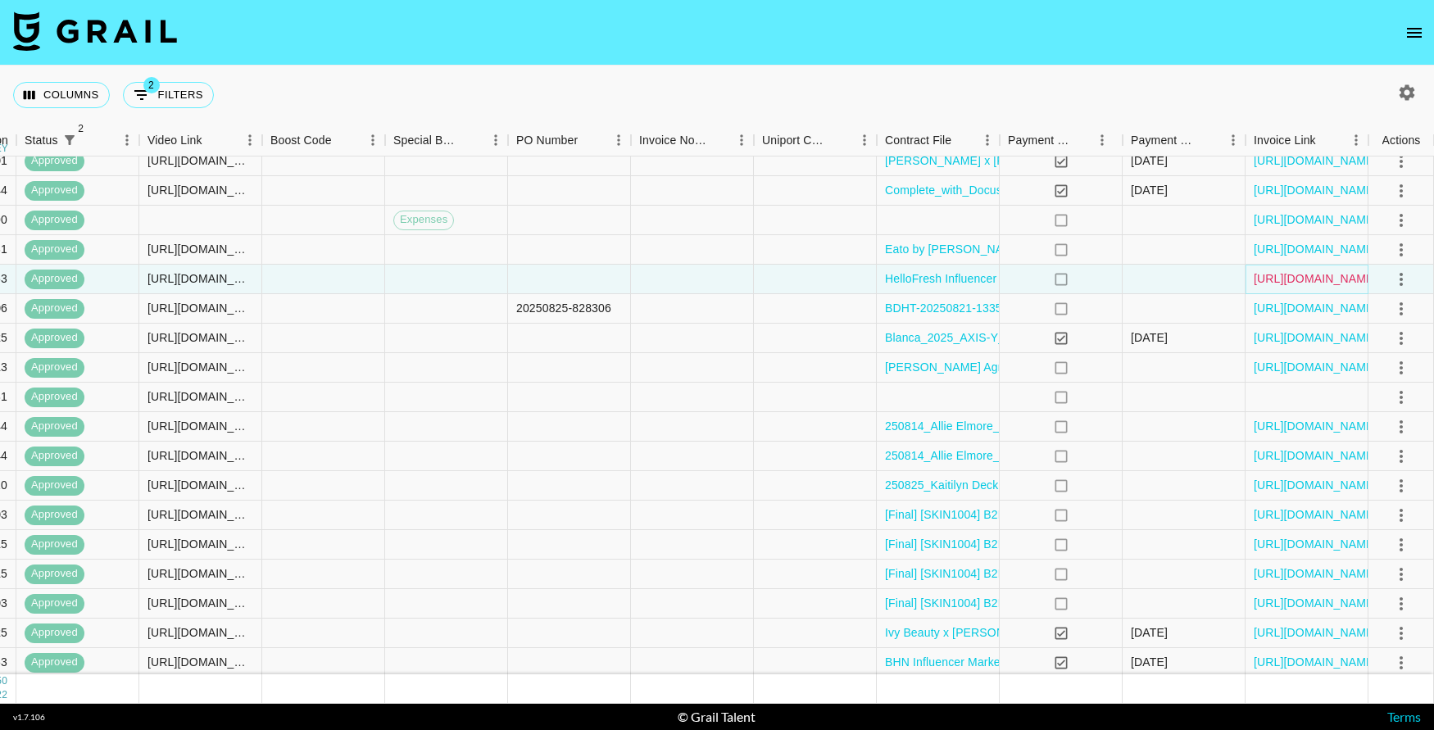
click at [1342, 283] on link "https://in.xero.com/0HAM0j1eUUzTkd02J5PtQlOiMatDKyT359qwFtL9" at bounding box center [1316, 278] width 124 height 16
